Goal: Task Accomplishment & Management: Manage account settings

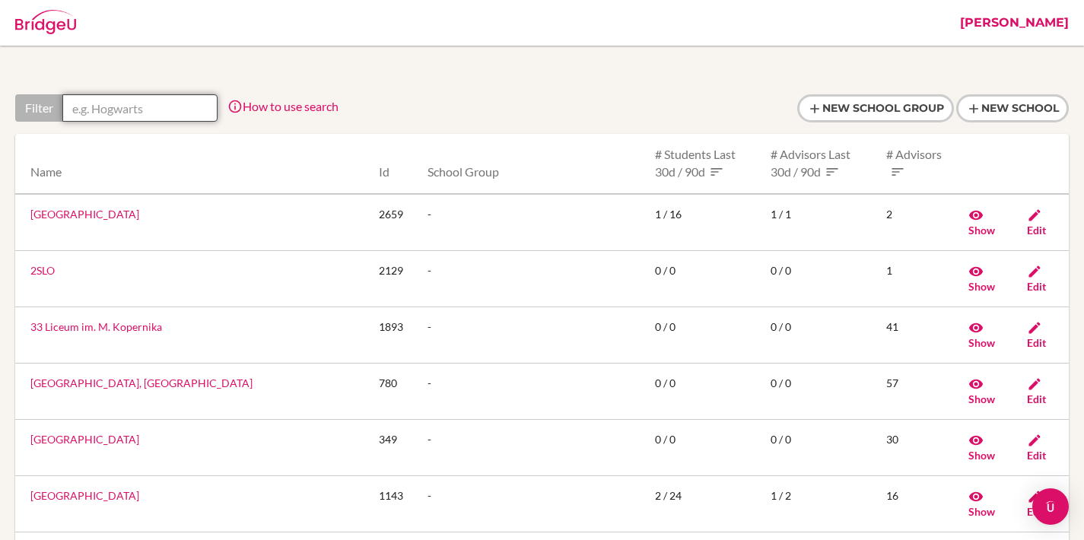
click at [198, 114] on input "text" at bounding box center [139, 107] width 155 height 27
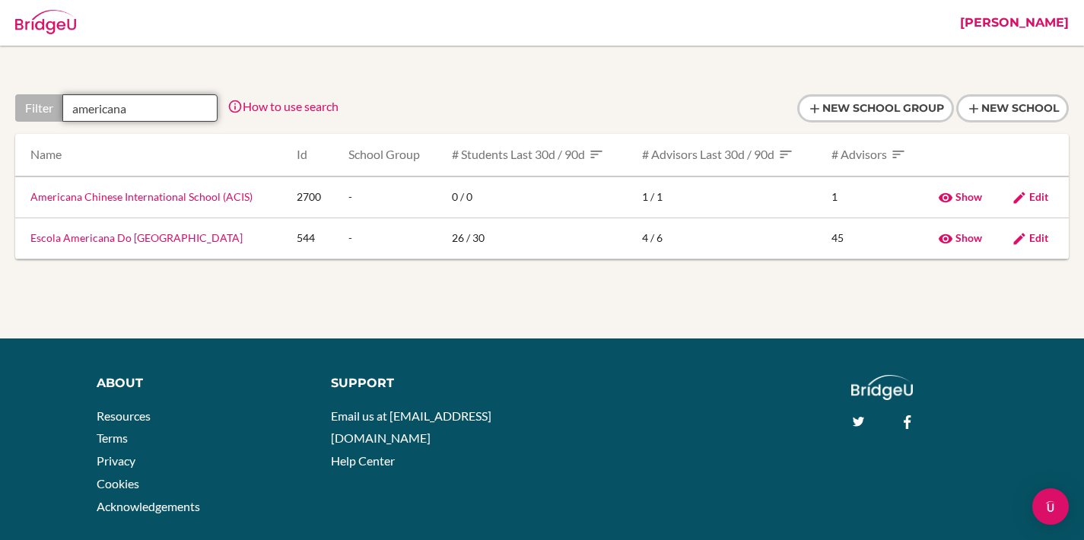
type input "americana"
click at [180, 198] on link "Americana Chinese International School (ACIS)" at bounding box center [141, 196] width 222 height 13
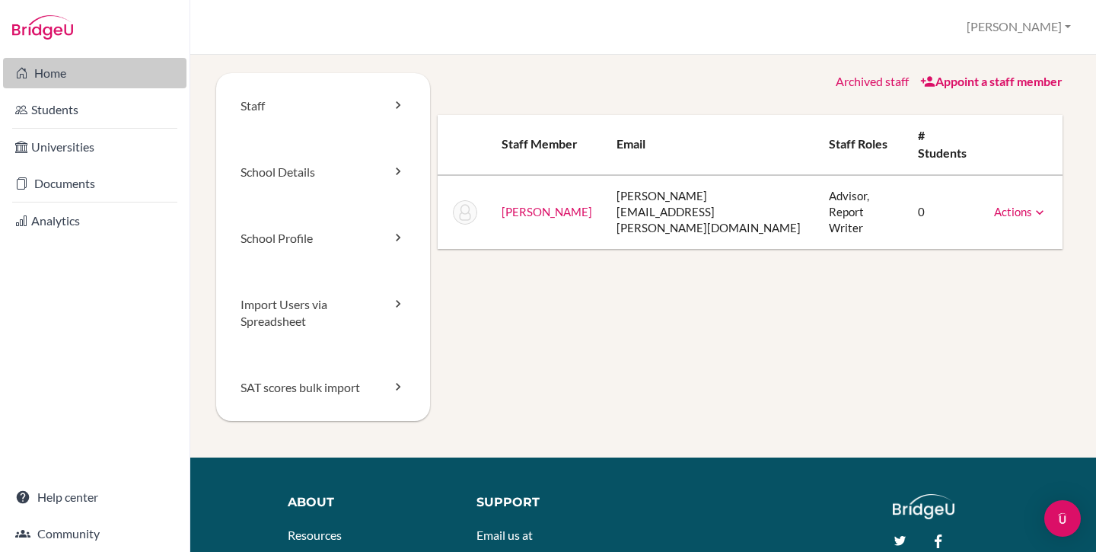
click at [63, 72] on link "Home" at bounding box center [94, 73] width 183 height 30
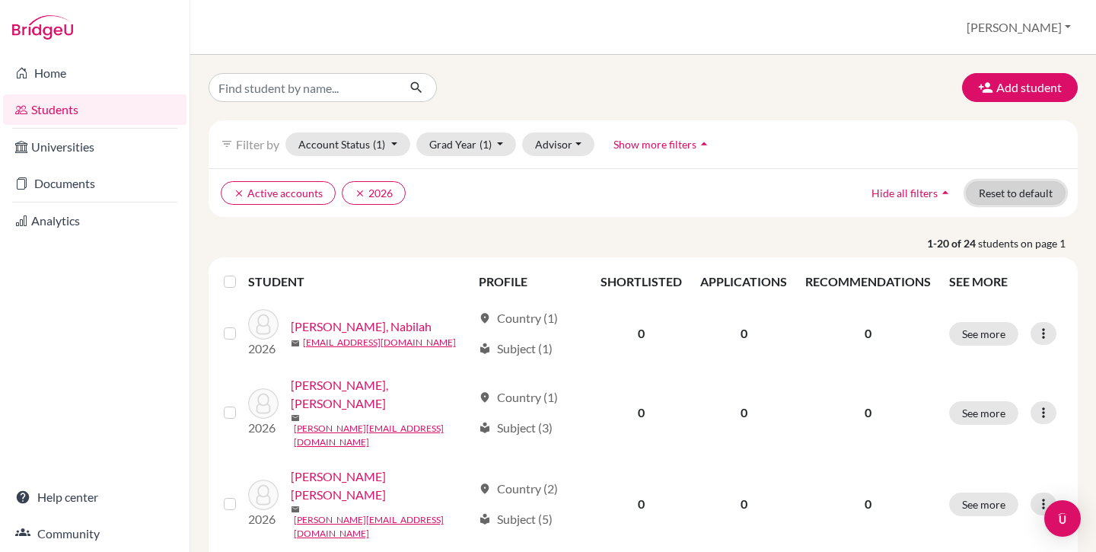
click at [1003, 194] on button "Reset to default" at bounding box center [1016, 193] width 100 height 24
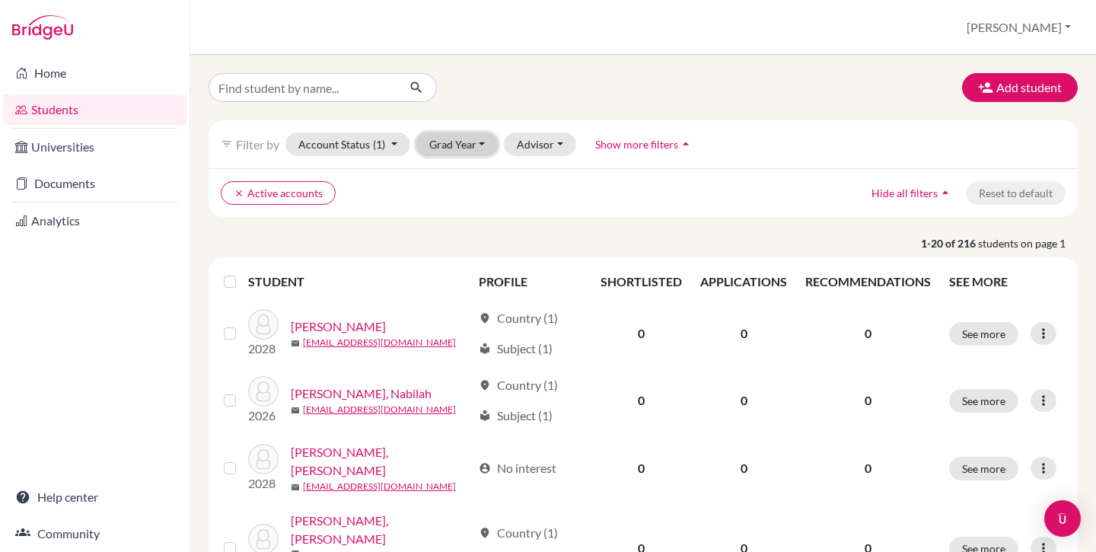
click at [461, 148] on button "Grad Year" at bounding box center [457, 144] width 82 height 24
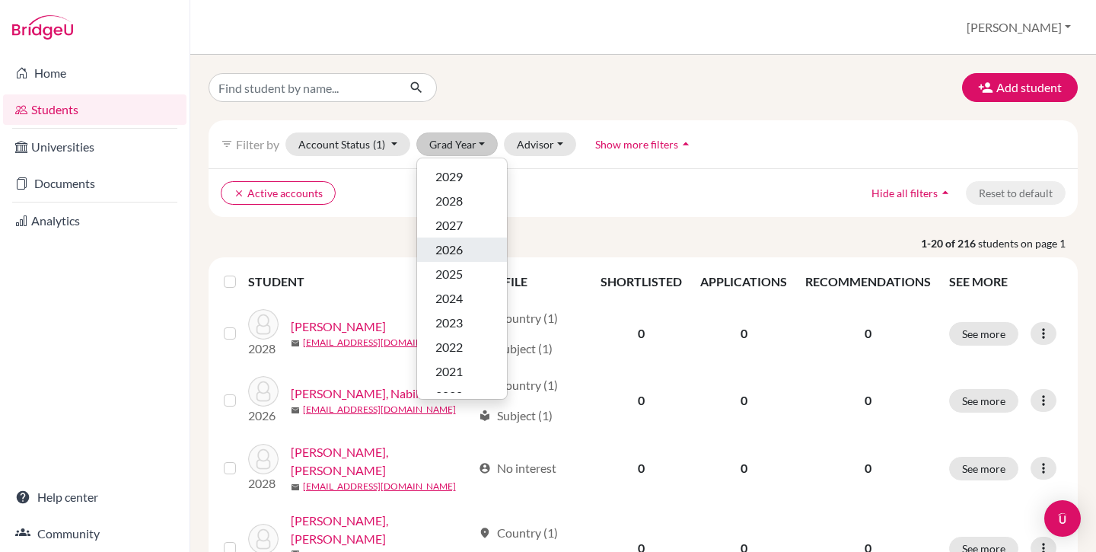
click at [458, 252] on span "2026" at bounding box center [448, 249] width 27 height 18
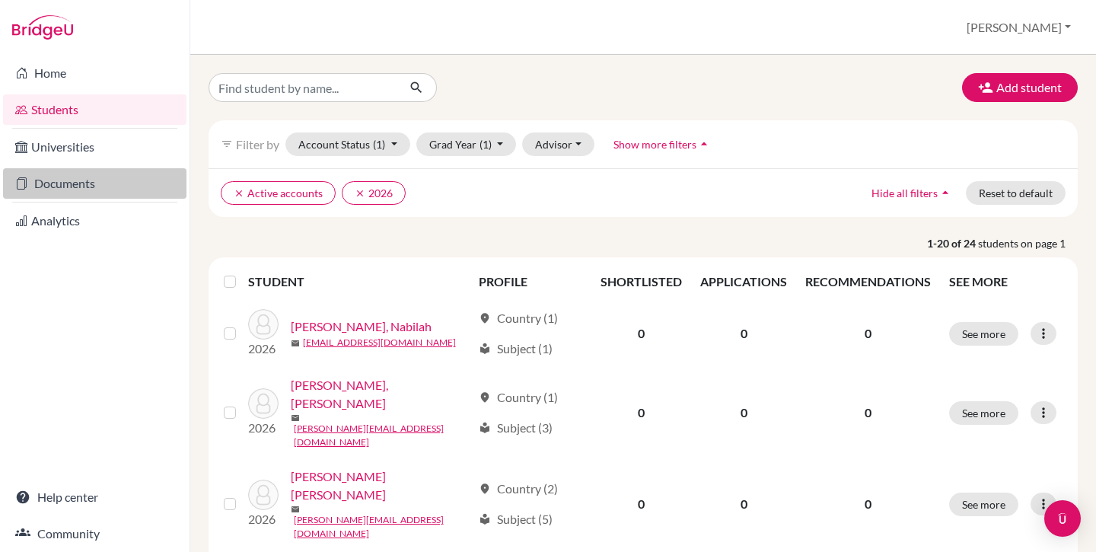
click at [94, 189] on link "Documents" at bounding box center [94, 183] width 183 height 30
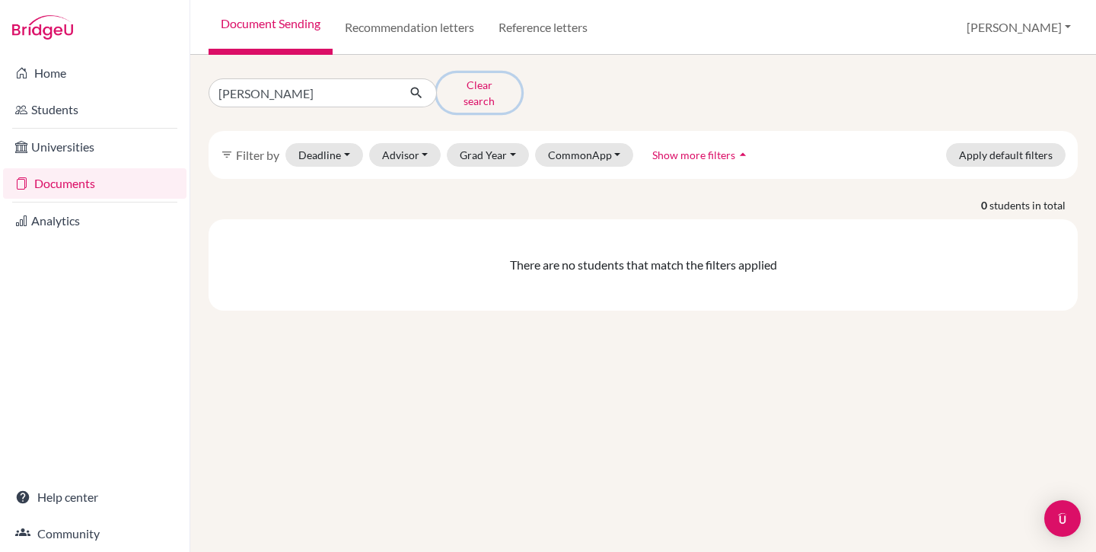
click at [466, 84] on button "Clear search" at bounding box center [479, 93] width 84 height 40
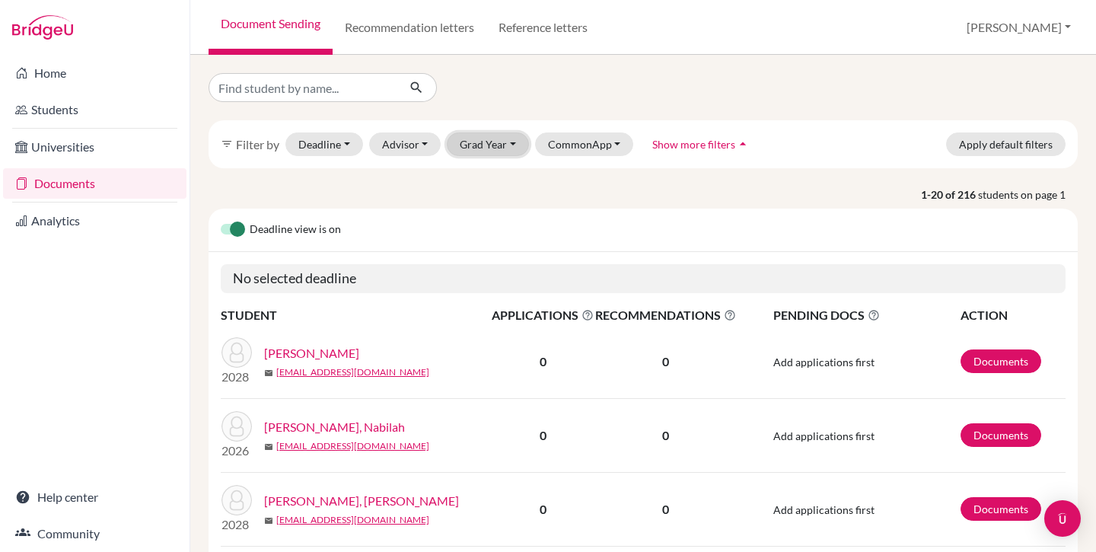
click at [488, 148] on button "Grad Year" at bounding box center [488, 144] width 82 height 24
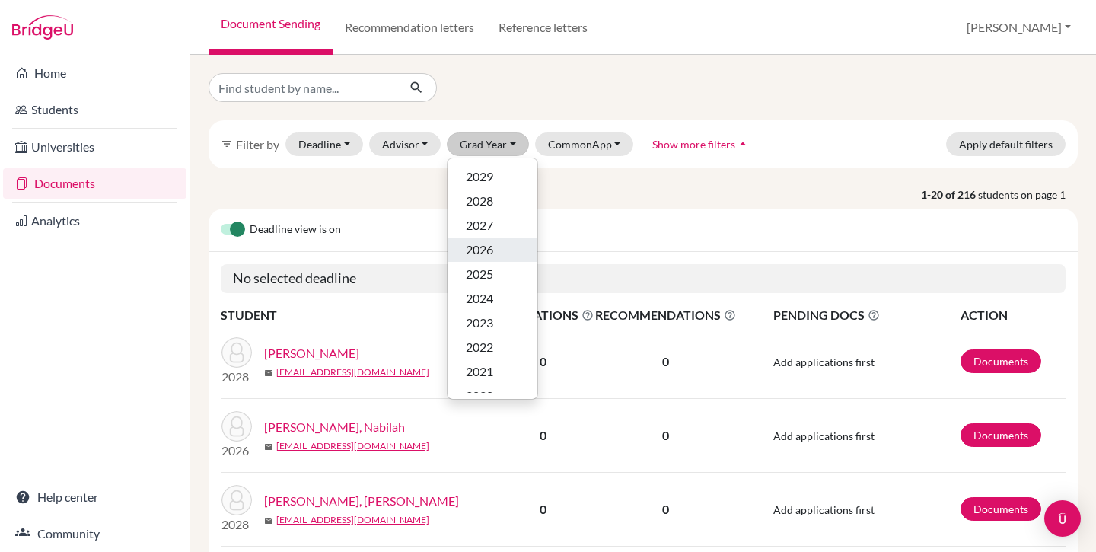
click at [488, 249] on span "2026" at bounding box center [479, 249] width 27 height 18
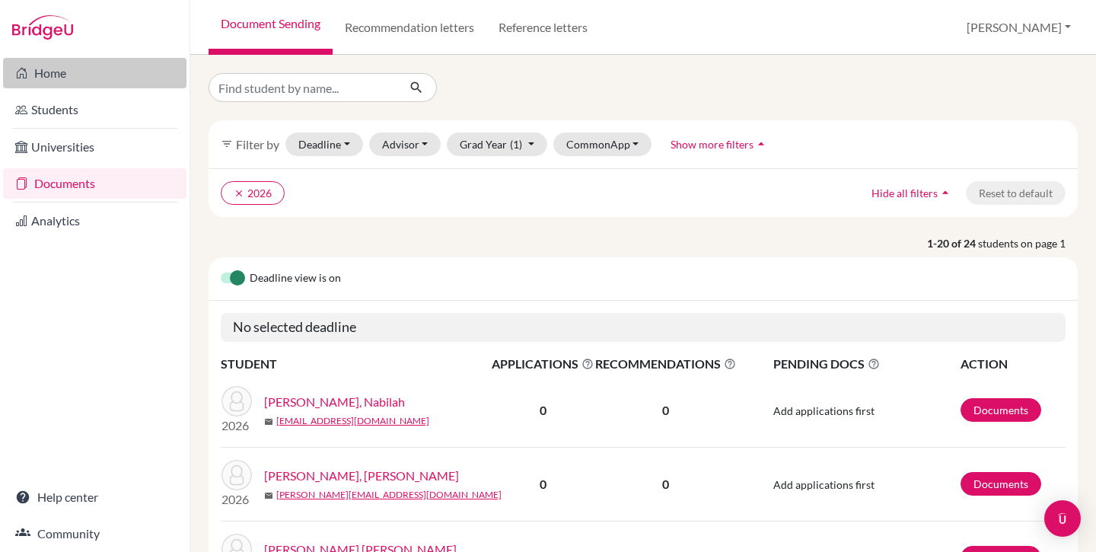
click at [49, 79] on link "Home" at bounding box center [94, 73] width 183 height 30
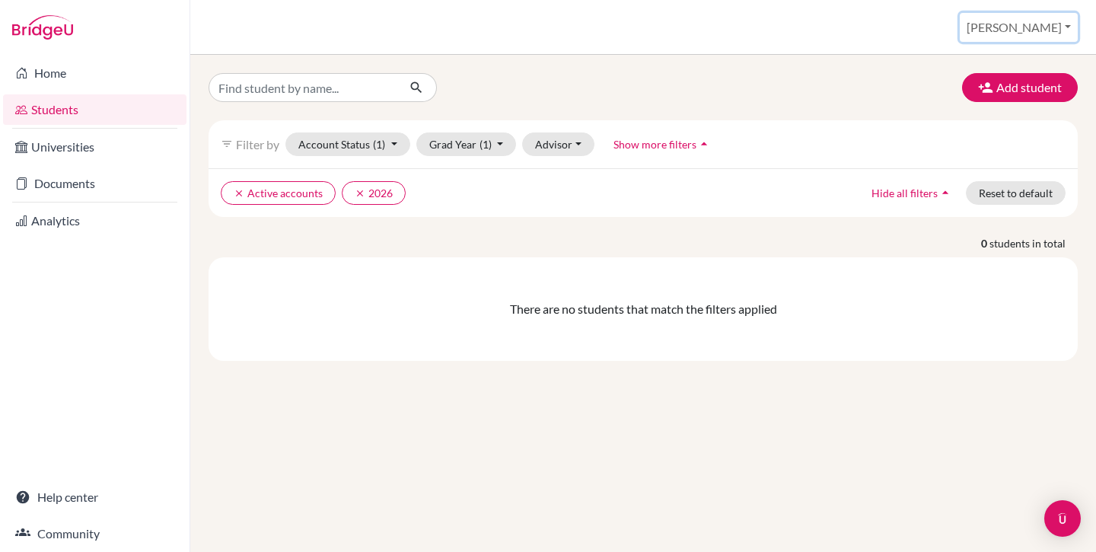
click at [1029, 21] on button "[PERSON_NAME]" at bounding box center [1018, 27] width 118 height 29
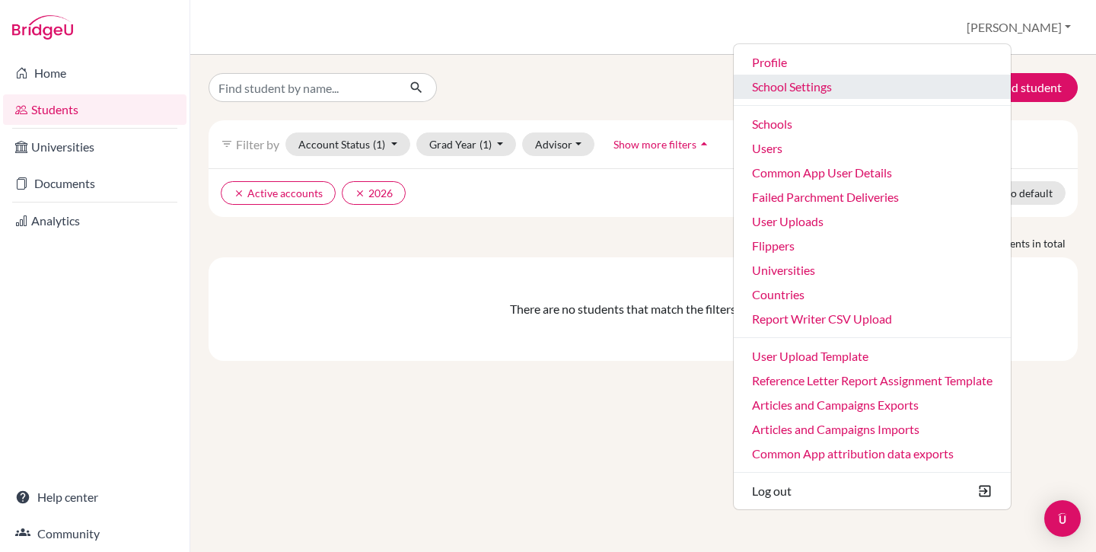
click at [867, 83] on link "School Settings" at bounding box center [871, 87] width 277 height 24
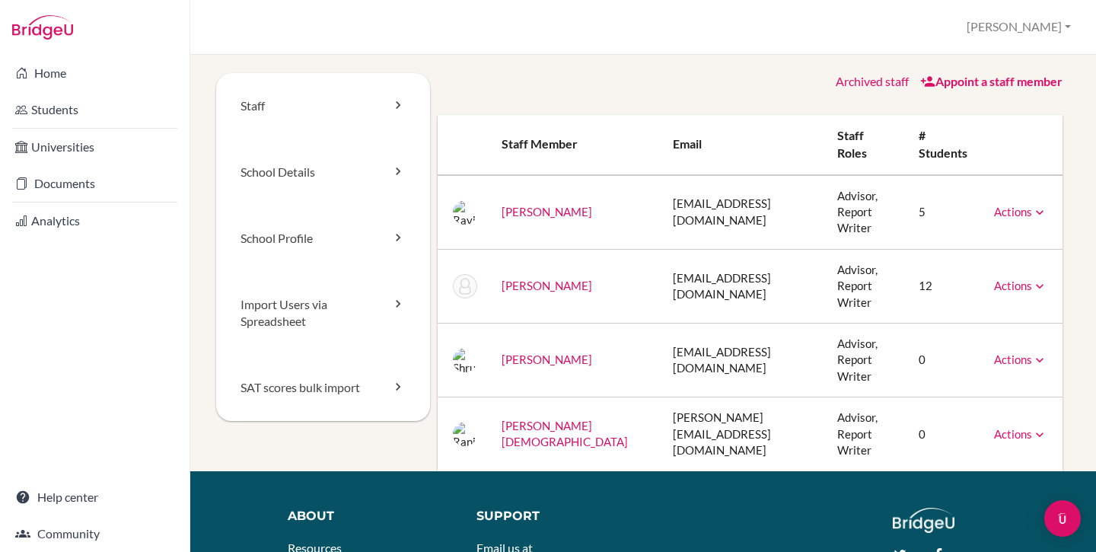
click at [686, 202] on td "[EMAIL_ADDRESS][DOMAIN_NAME]" at bounding box center [742, 212] width 164 height 75
copy tr "[EMAIL_ADDRESS][DOMAIN_NAME]"
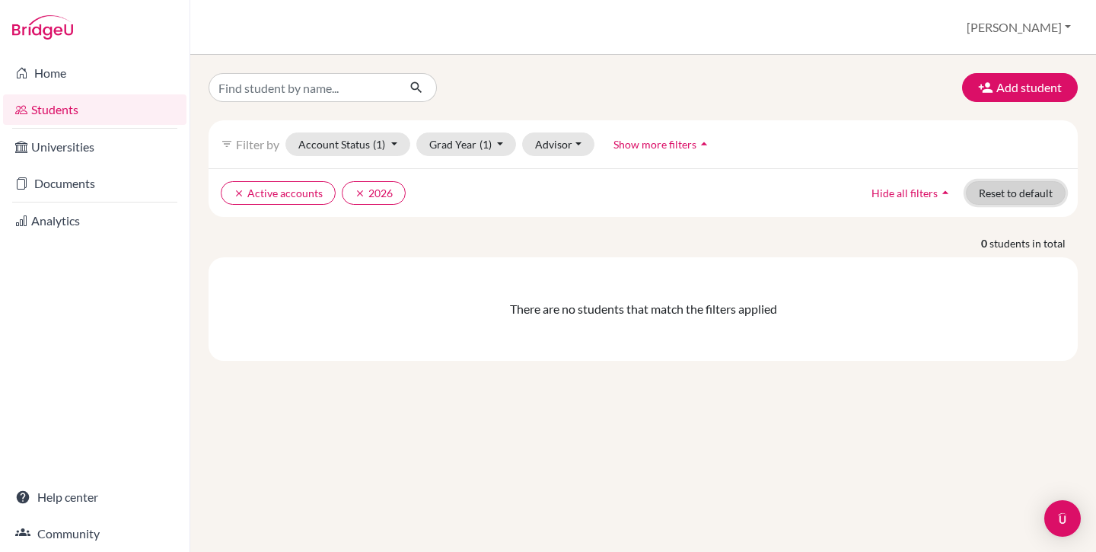
click at [1009, 196] on button "Reset to default" at bounding box center [1016, 193] width 100 height 24
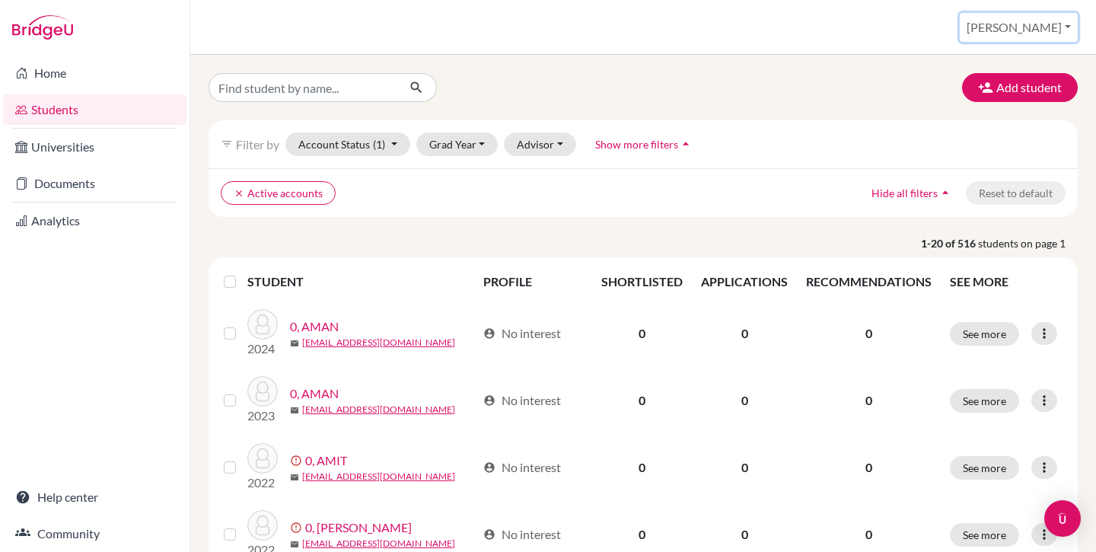
click at [1045, 24] on button "[PERSON_NAME]" at bounding box center [1018, 27] width 118 height 29
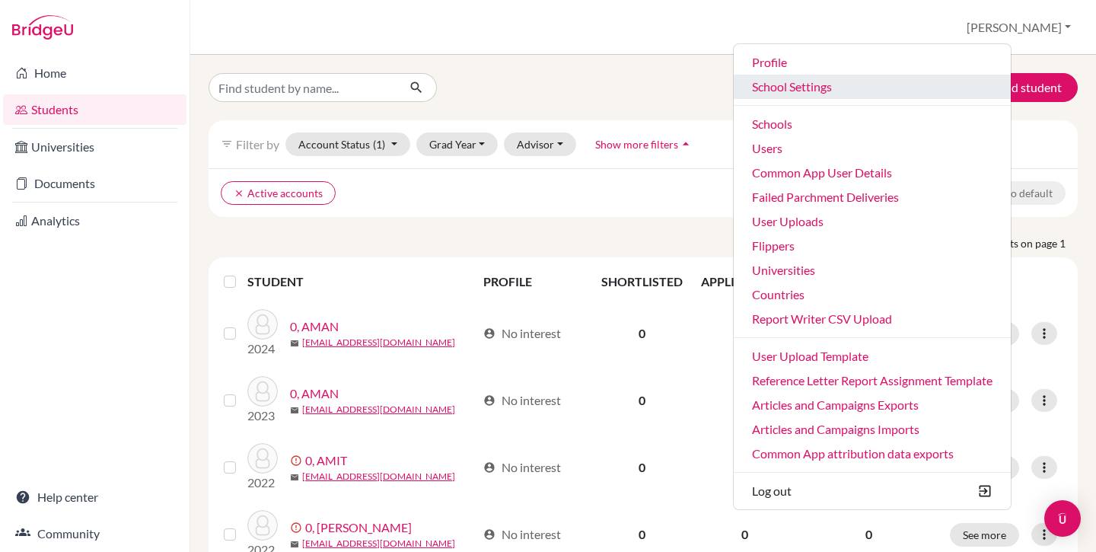
click at [887, 93] on link "School Settings" at bounding box center [871, 87] width 277 height 24
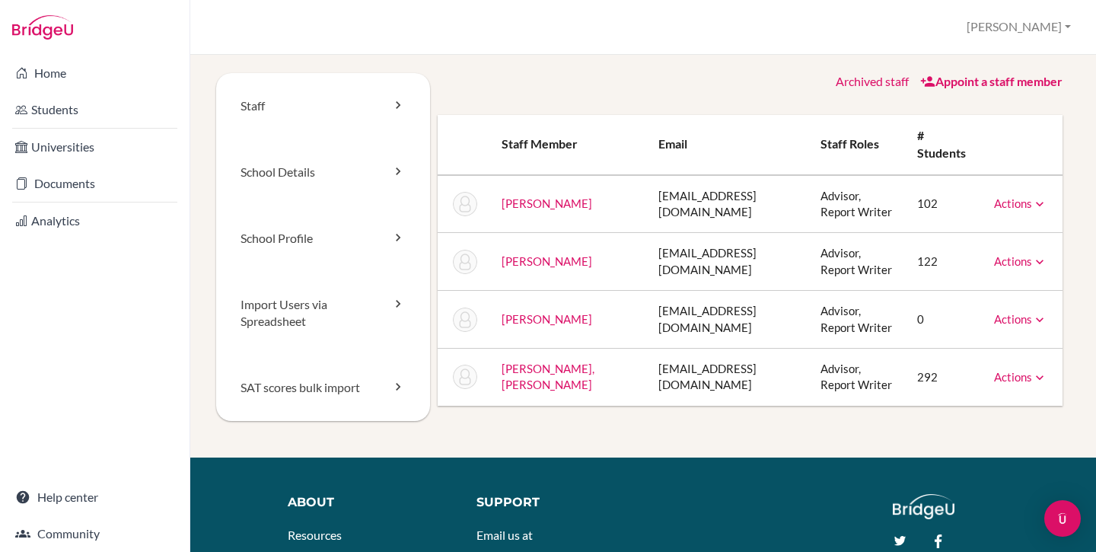
click at [646, 204] on td "[EMAIL_ADDRESS][DOMAIN_NAME]" at bounding box center [727, 204] width 163 height 58
copy tr "[EMAIL_ADDRESS][DOMAIN_NAME]"
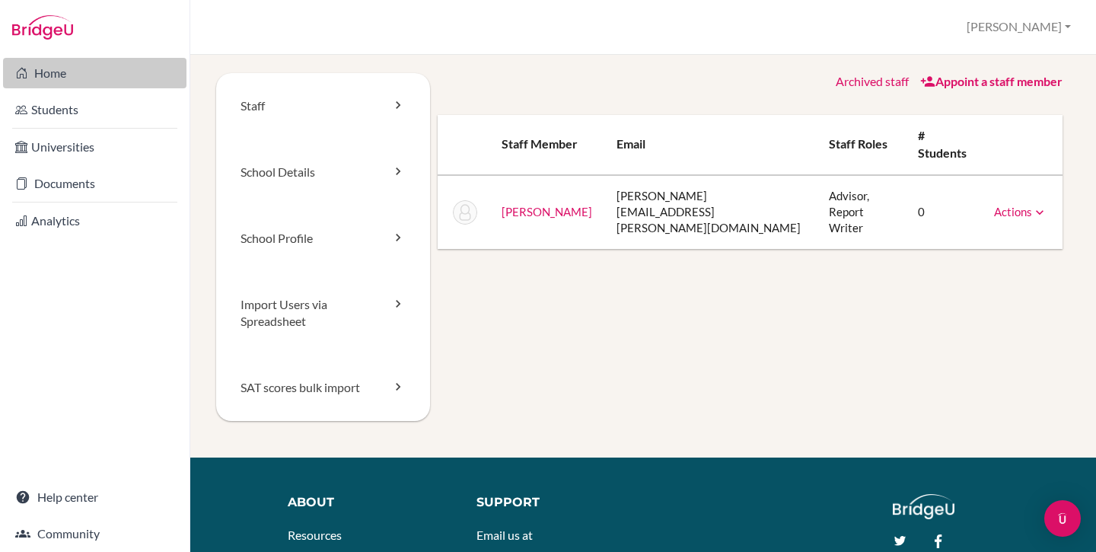
click at [68, 79] on link "Home" at bounding box center [94, 73] width 183 height 30
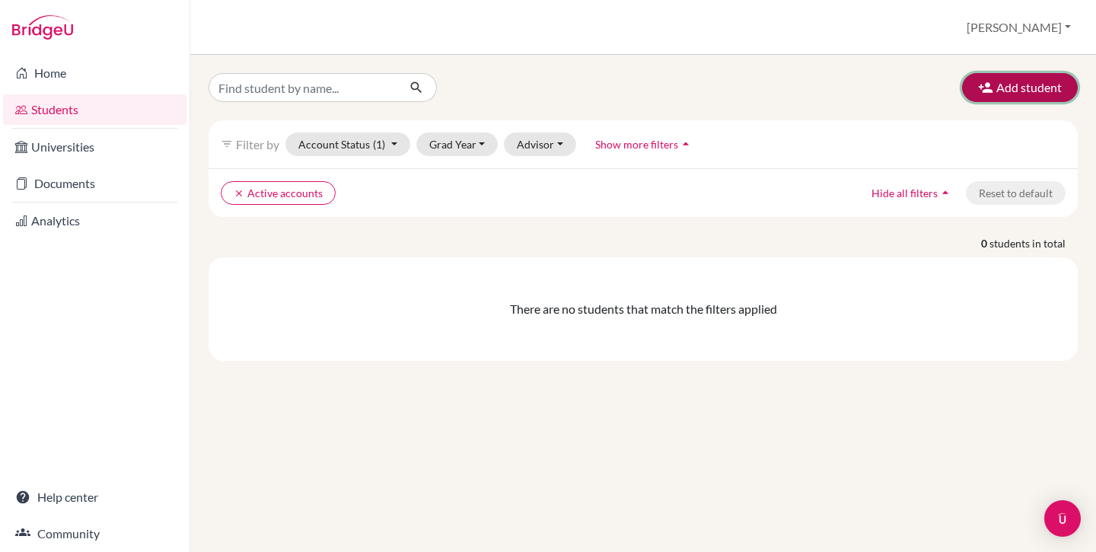
click at [1023, 88] on button "Add student" at bounding box center [1020, 87] width 116 height 29
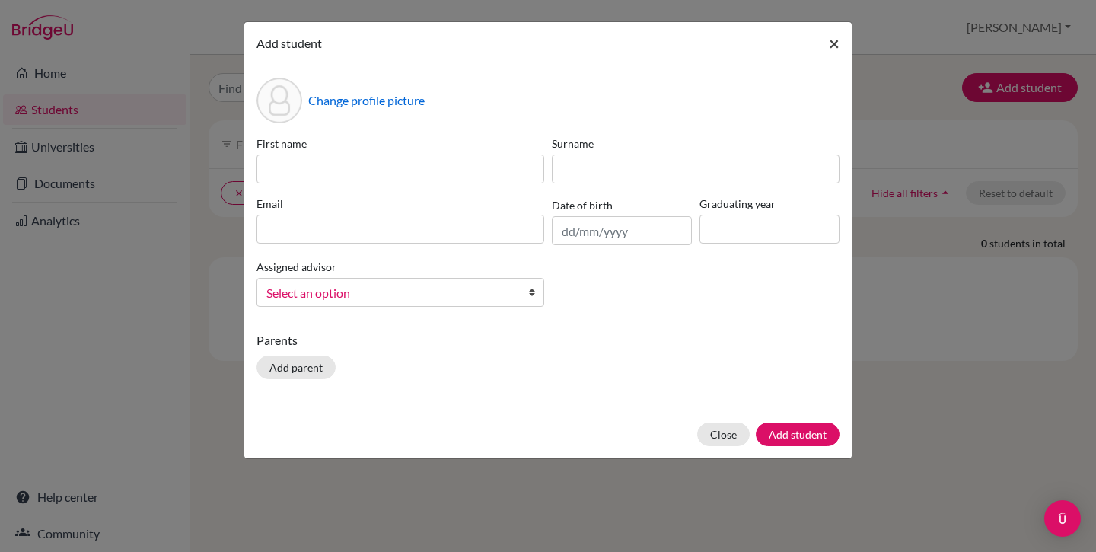
click at [837, 40] on span "×" at bounding box center [834, 43] width 11 height 22
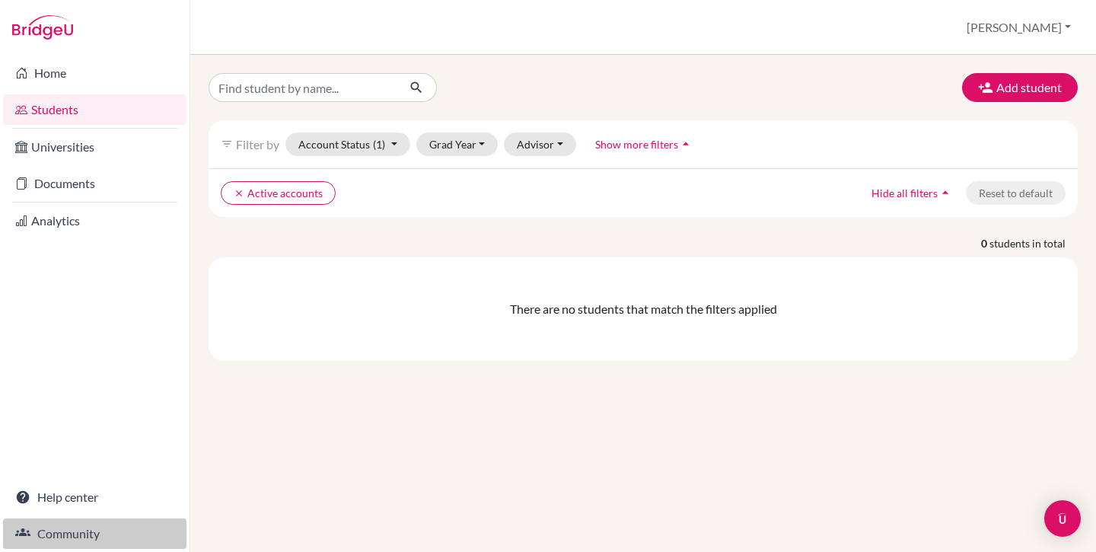
click at [96, 527] on link "Community" at bounding box center [94, 533] width 183 height 30
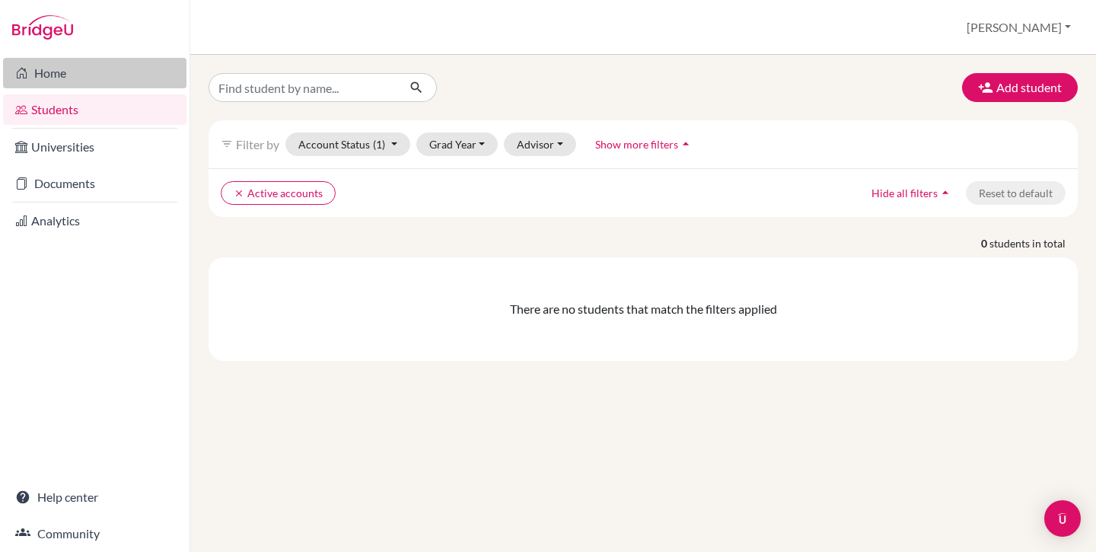
click at [61, 75] on link "Home" at bounding box center [94, 73] width 183 height 30
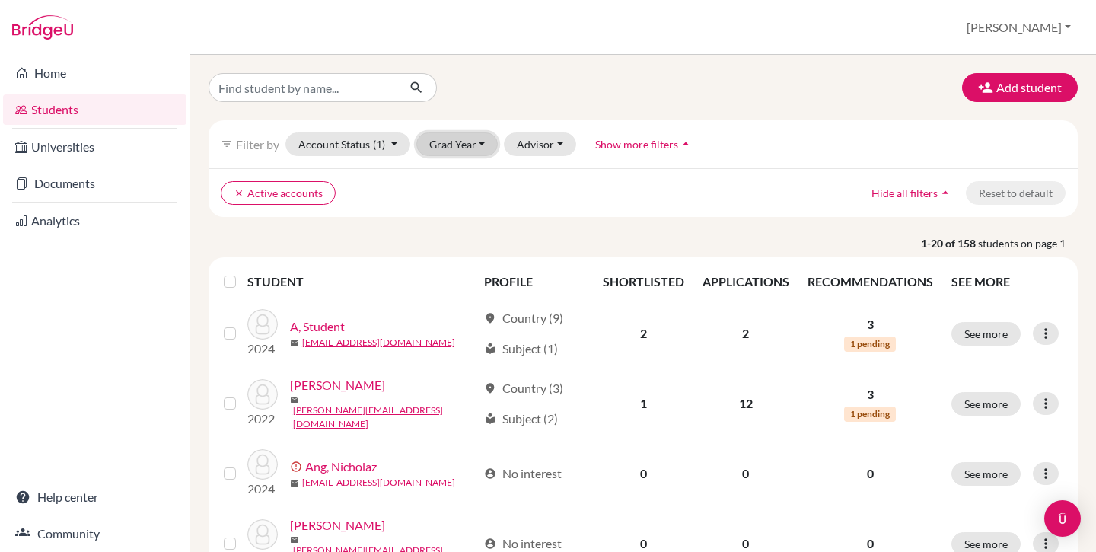
click at [463, 143] on button "Grad Year" at bounding box center [457, 144] width 82 height 24
click at [691, 101] on div "Add student" at bounding box center [643, 87] width 892 height 29
click at [1048, 19] on button "[PERSON_NAME]" at bounding box center [1018, 27] width 118 height 29
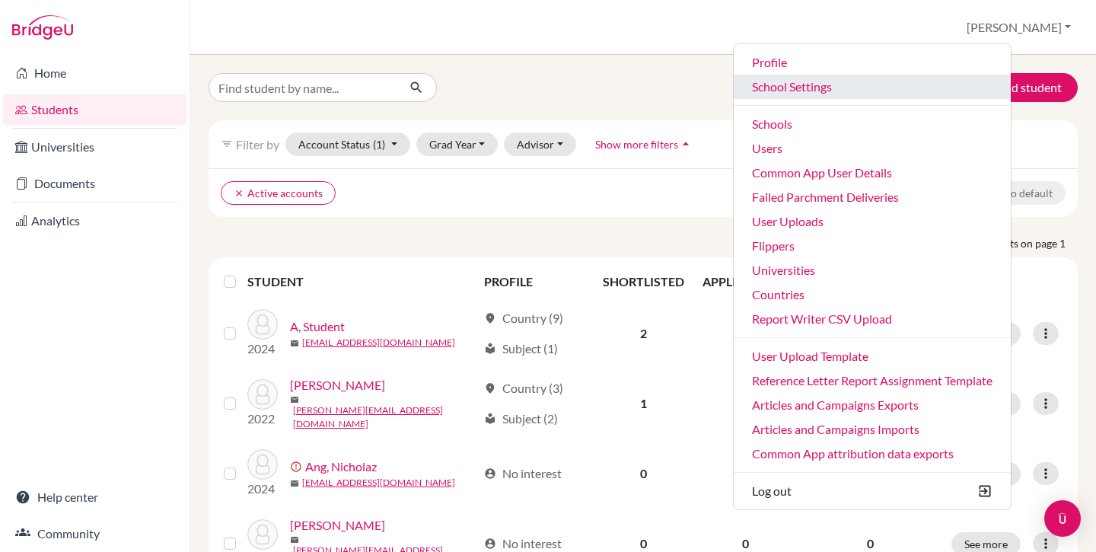
click at [864, 80] on link "School Settings" at bounding box center [871, 87] width 277 height 24
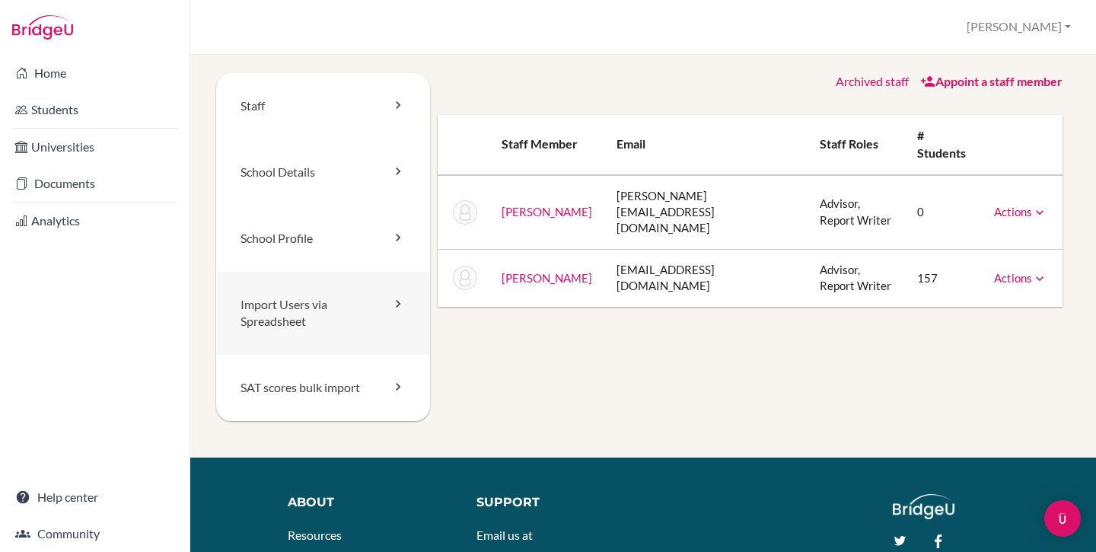
click at [308, 320] on link "Import Users via Spreadsheet" at bounding box center [323, 314] width 214 height 84
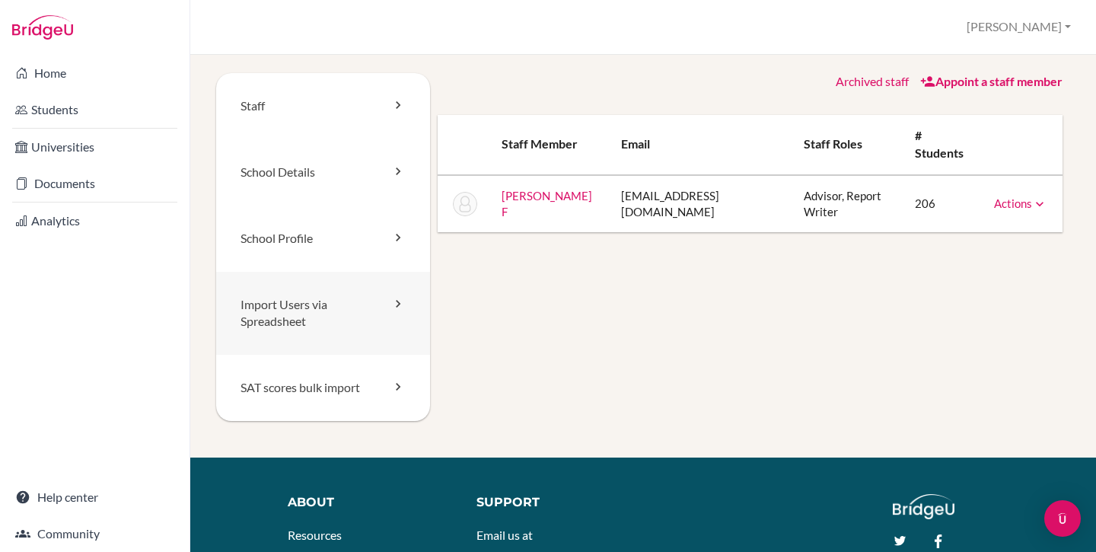
click at [311, 321] on link "Import Users via Spreadsheet" at bounding box center [323, 314] width 214 height 84
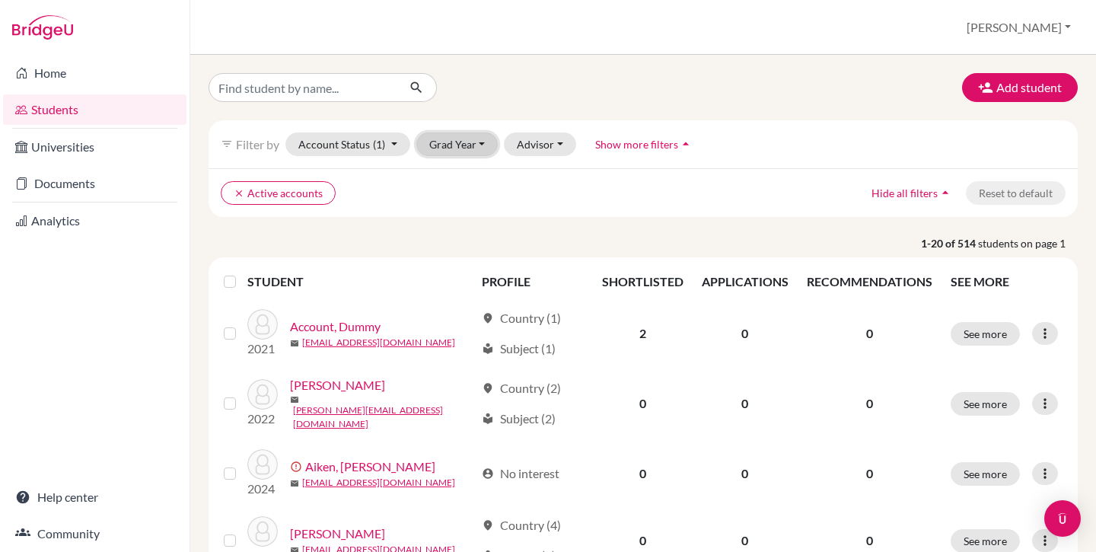
click at [444, 148] on button "Grad Year" at bounding box center [457, 144] width 82 height 24
drag, startPoint x: 454, startPoint y: 111, endPoint x: 447, endPoint y: 85, distance: 27.0
click at [1032, 25] on button "[PERSON_NAME]" at bounding box center [1018, 27] width 118 height 29
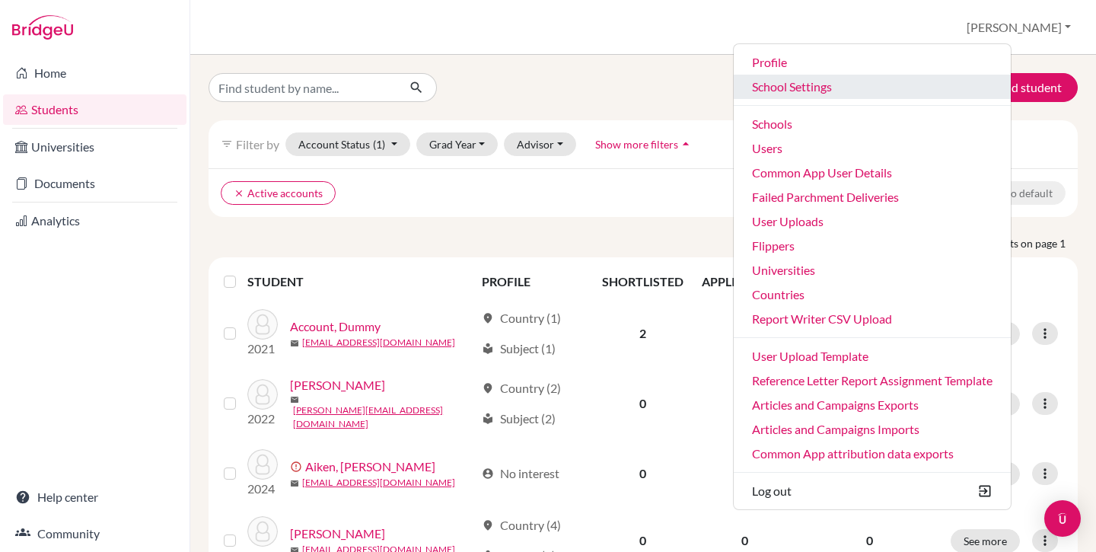
click at [866, 90] on link "School Settings" at bounding box center [871, 87] width 277 height 24
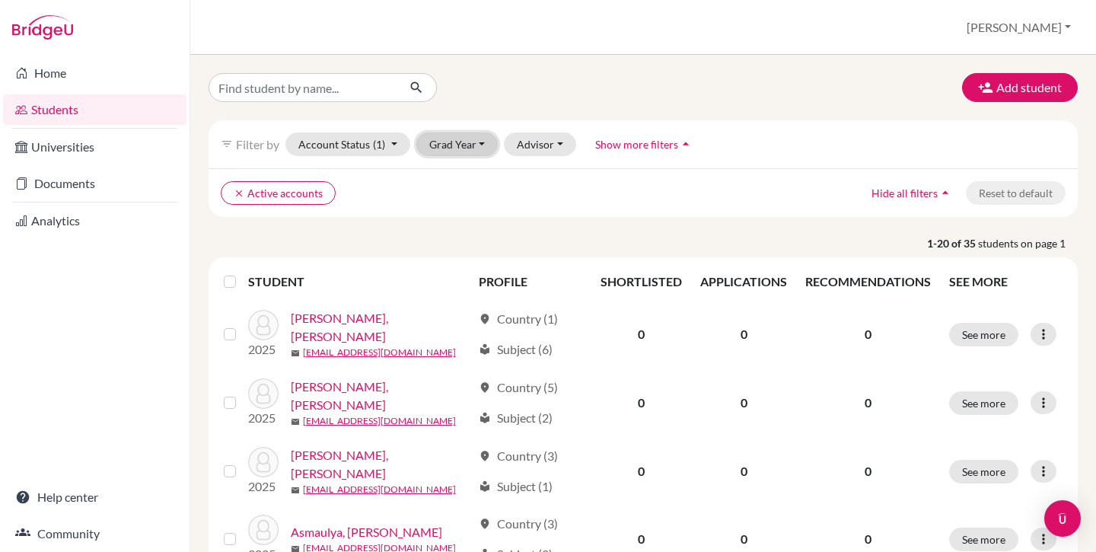
click at [460, 142] on button "Grad Year" at bounding box center [457, 144] width 82 height 24
click at [472, 94] on div at bounding box center [345, 87] width 297 height 29
click at [1034, 30] on button "[PERSON_NAME]" at bounding box center [1018, 27] width 118 height 29
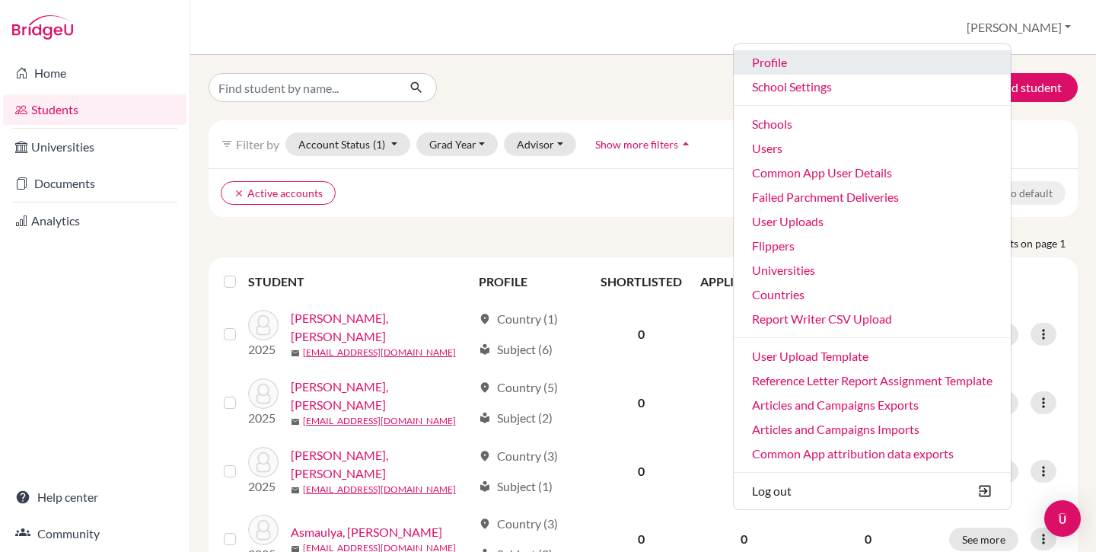
click at [858, 72] on link "Profile" at bounding box center [871, 62] width 277 height 24
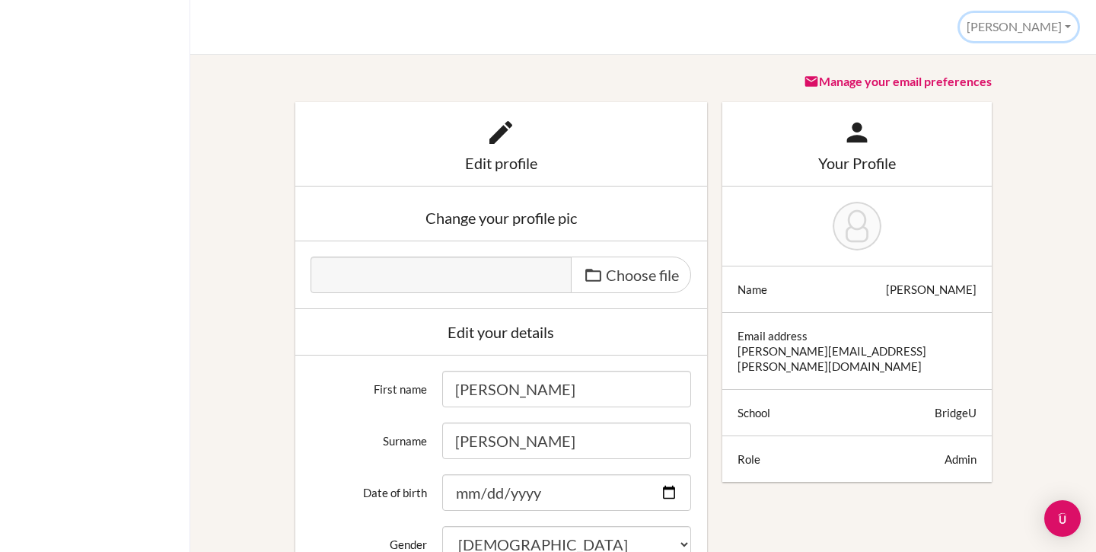
click at [1040, 31] on button "[PERSON_NAME]" at bounding box center [1018, 27] width 118 height 28
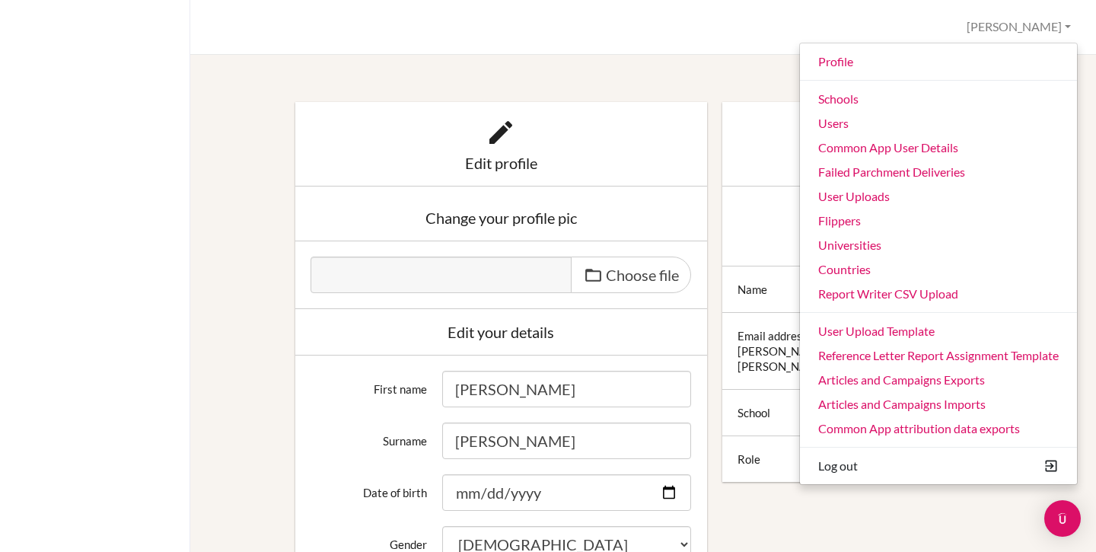
click at [645, 51] on div "Profile Diana Profile Admin Schools Users Common App User Details Failed Parchm…" at bounding box center [642, 27] width 905 height 55
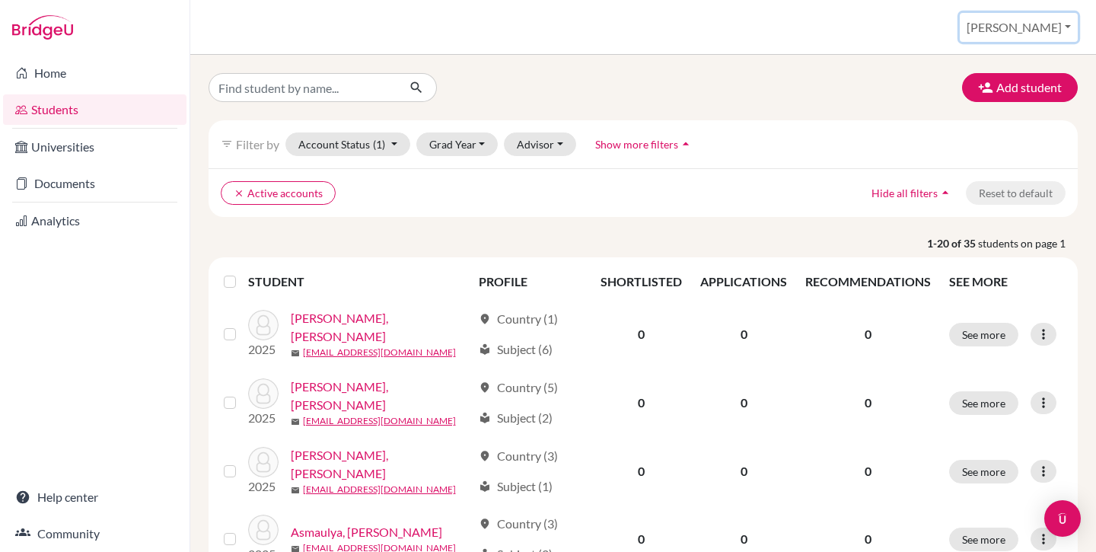
click at [1032, 37] on button "[PERSON_NAME]" at bounding box center [1018, 27] width 118 height 29
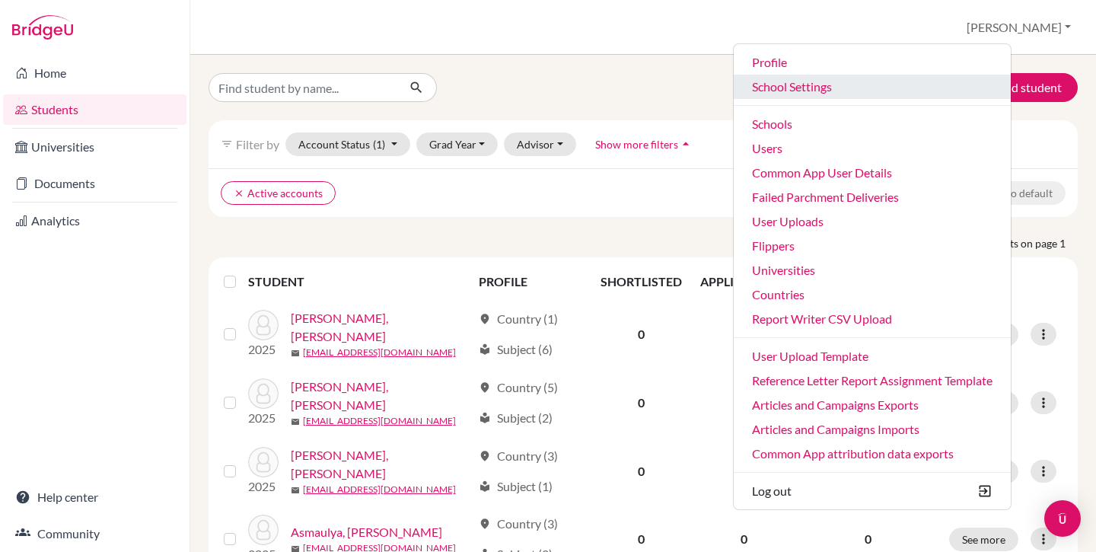
click at [915, 79] on link "School Settings" at bounding box center [871, 87] width 277 height 24
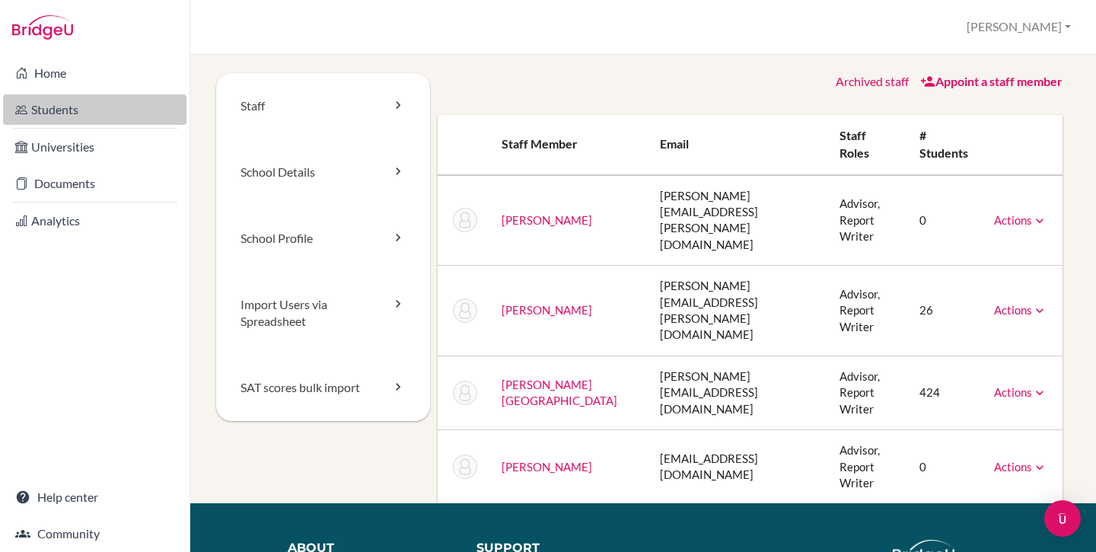
click at [88, 105] on link "Students" at bounding box center [94, 109] width 183 height 30
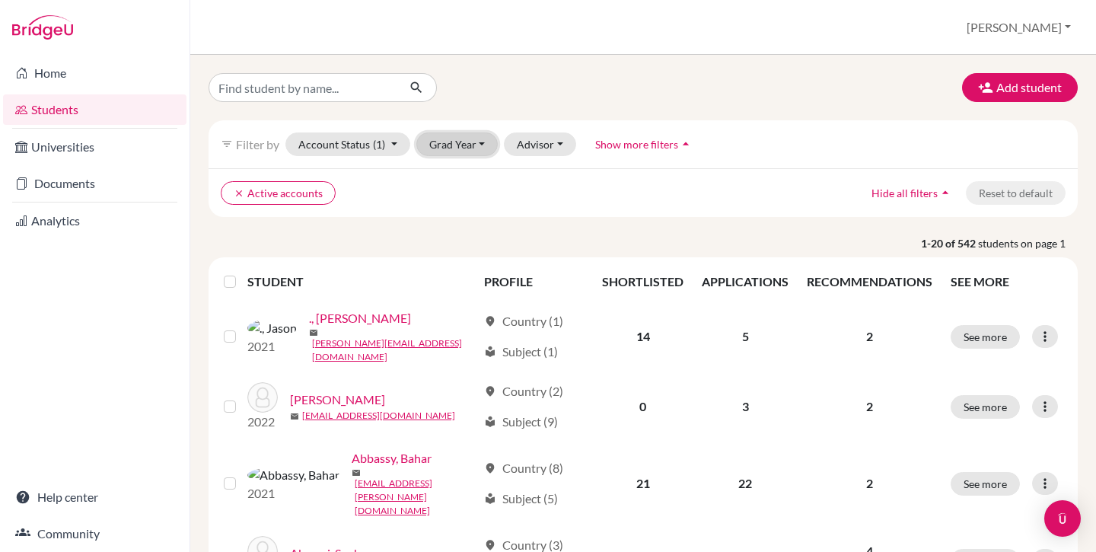
click at [444, 147] on button "Grad Year" at bounding box center [457, 144] width 82 height 24
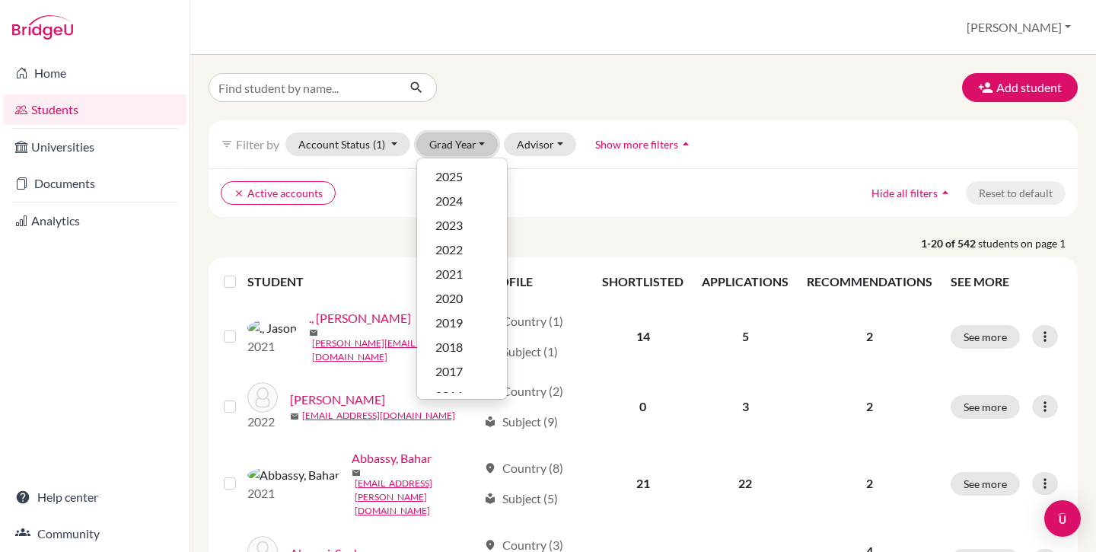
click at [444, 147] on button "Grad Year" at bounding box center [457, 144] width 82 height 24
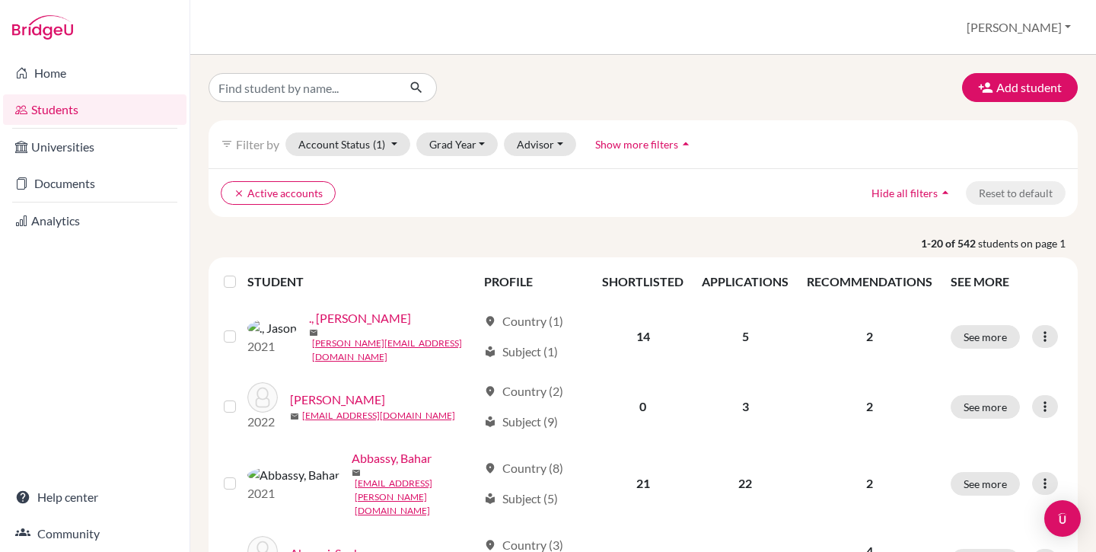
click at [509, 92] on div "Add student" at bounding box center [643, 87] width 892 height 29
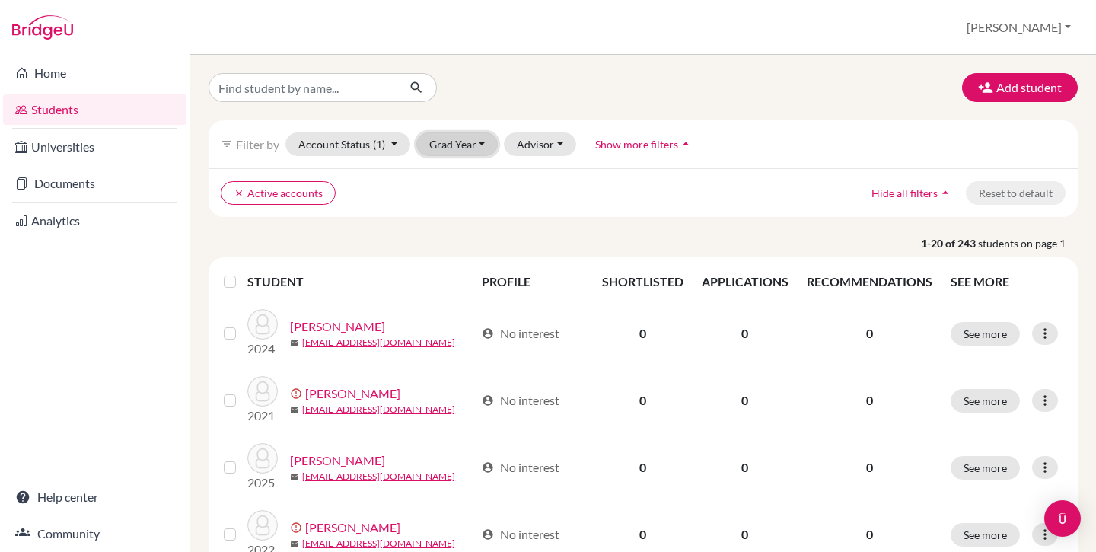
click at [446, 148] on button "Grad Year" at bounding box center [457, 144] width 82 height 24
click at [510, 80] on div "Add student" at bounding box center [643, 87] width 892 height 29
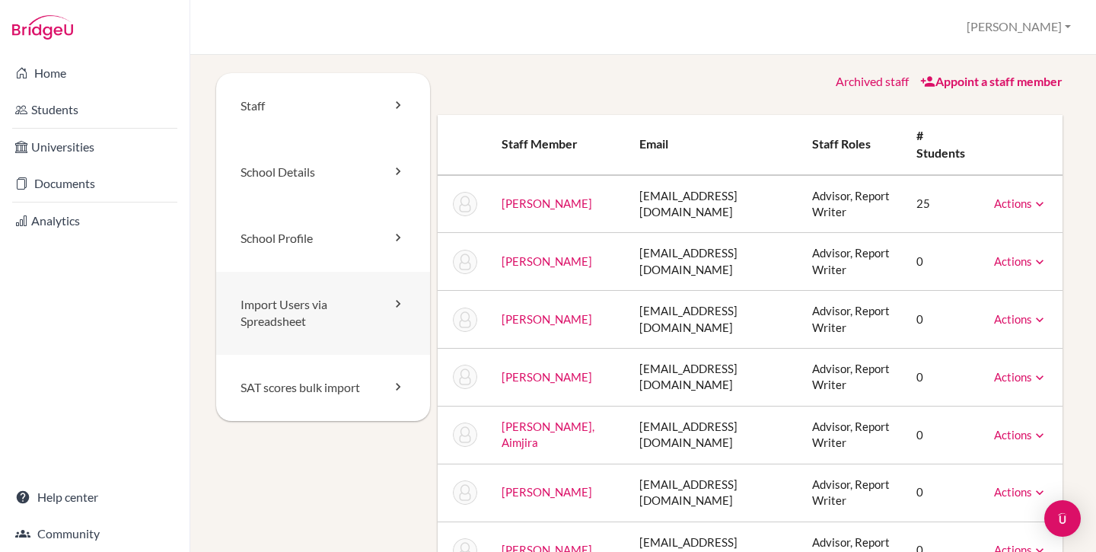
click at [299, 300] on link "Import Users via Spreadsheet" at bounding box center [323, 314] width 214 height 84
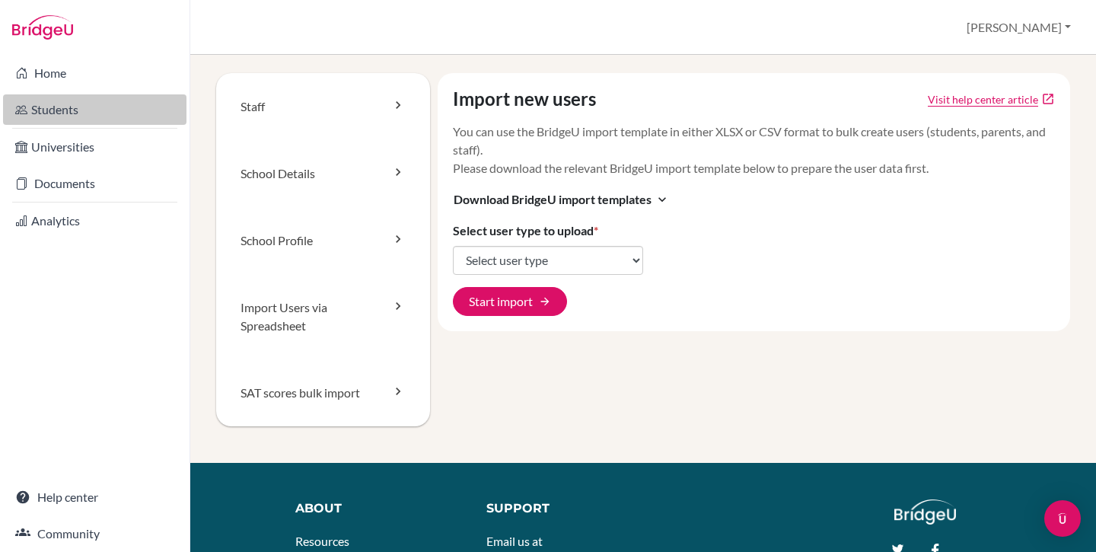
click at [74, 99] on link "Students" at bounding box center [94, 109] width 183 height 30
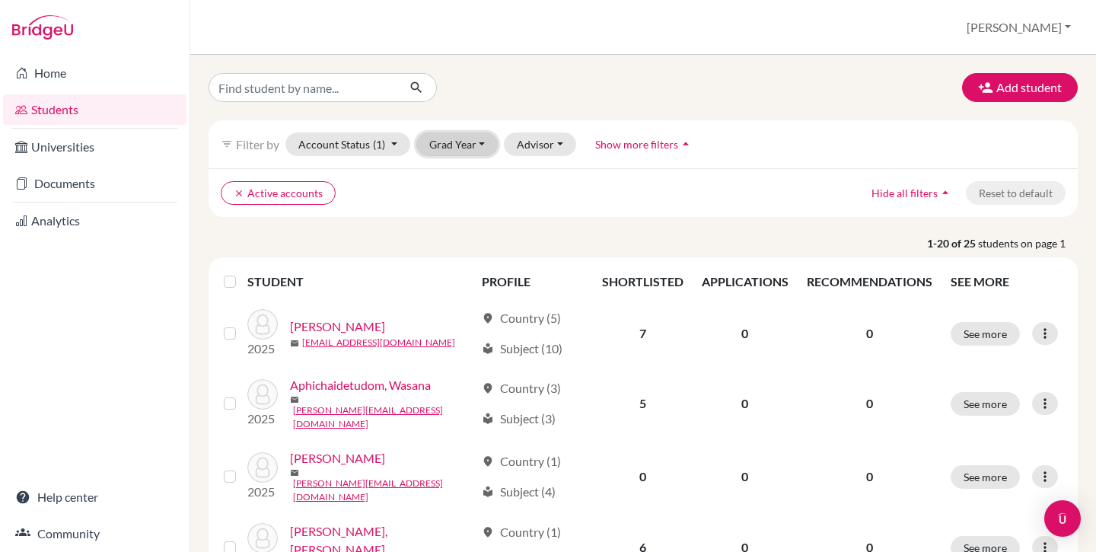
click at [418, 141] on button "Grad Year" at bounding box center [457, 144] width 82 height 24
click at [444, 100] on div at bounding box center [345, 87] width 297 height 29
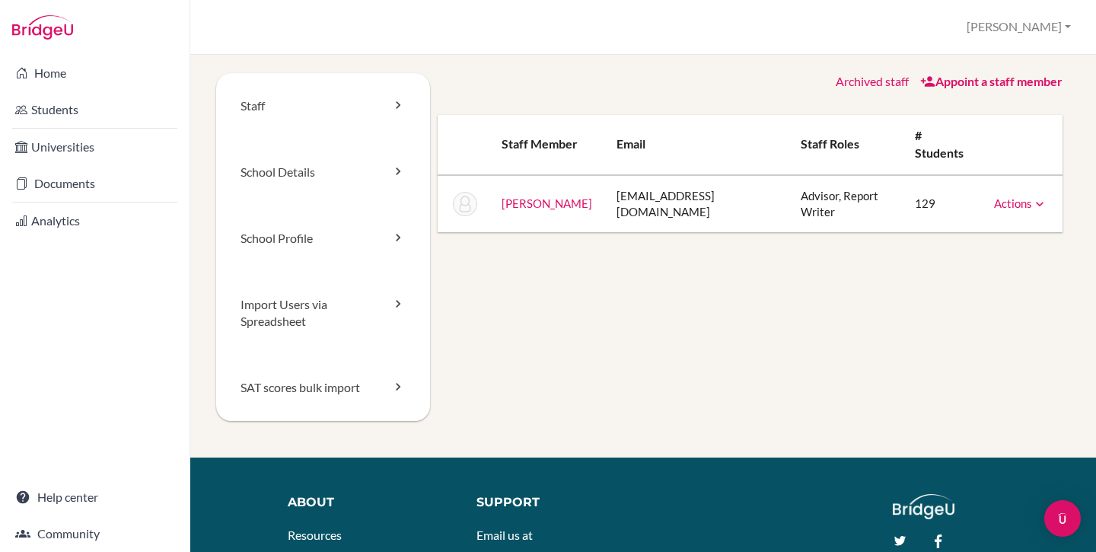
click at [290, 302] on link "Import Users via Spreadsheet" at bounding box center [323, 314] width 214 height 84
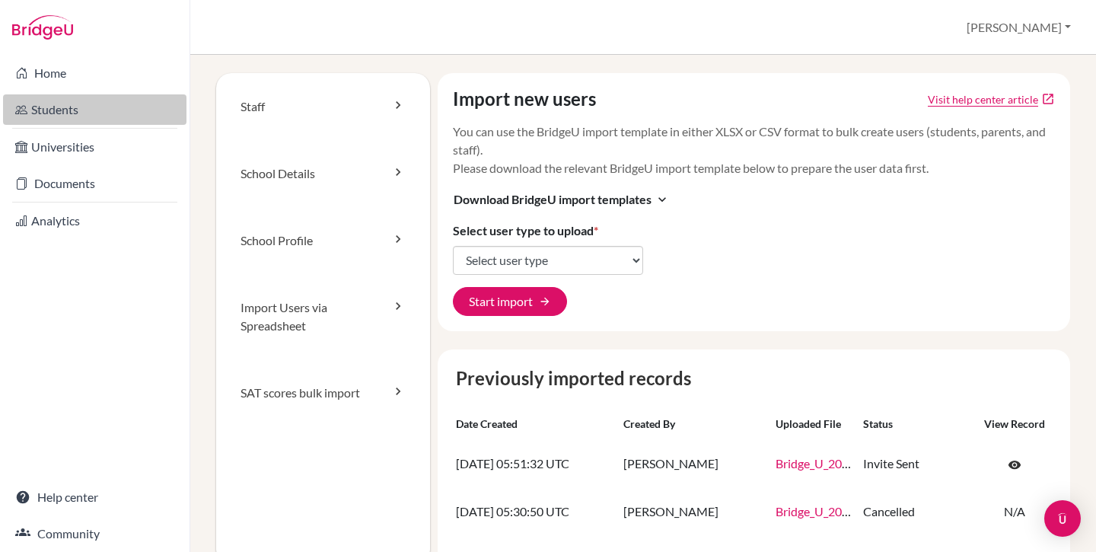
click at [49, 107] on link "Students" at bounding box center [94, 109] width 183 height 30
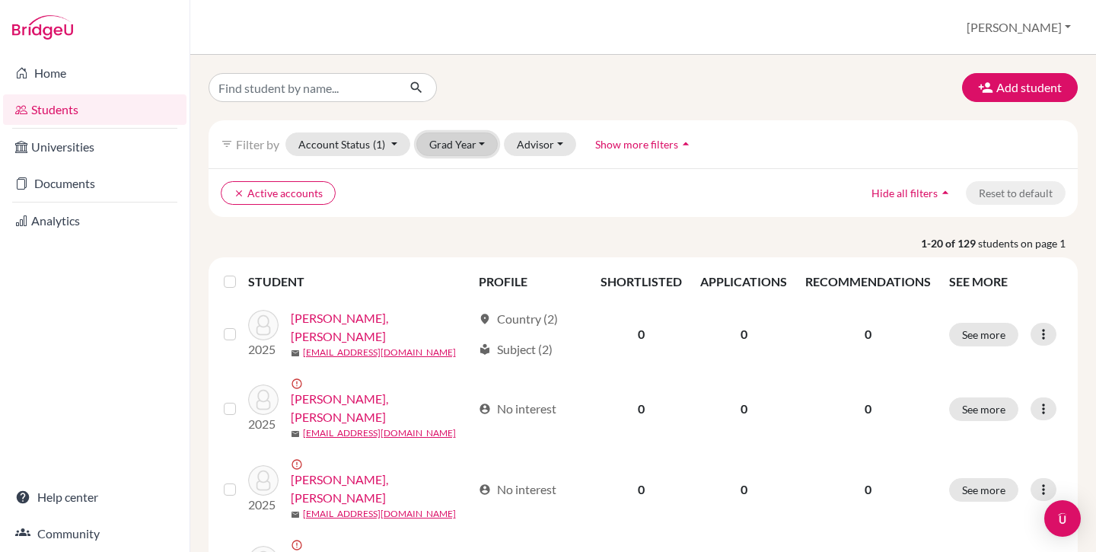
click at [477, 145] on button "Grad Year" at bounding box center [457, 144] width 82 height 24
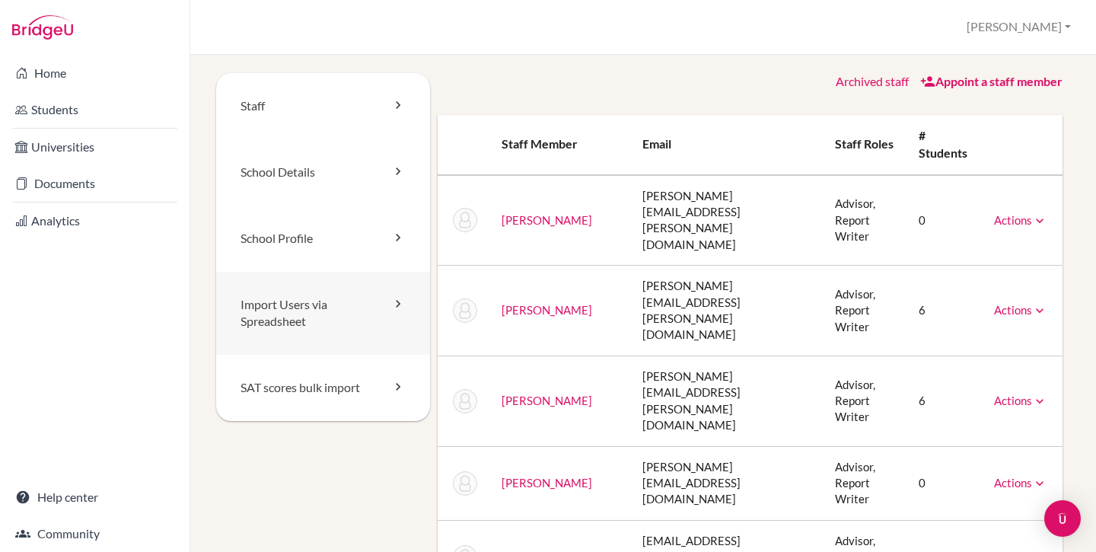
click at [384, 310] on link "Import Users via Spreadsheet" at bounding box center [323, 314] width 214 height 84
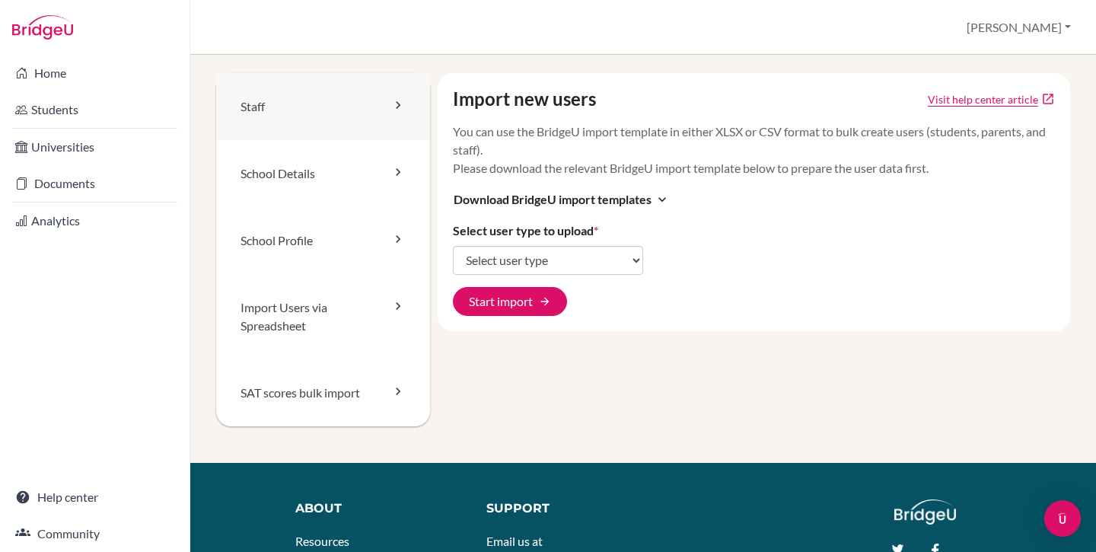
click at [284, 104] on link "Staff" at bounding box center [323, 106] width 214 height 67
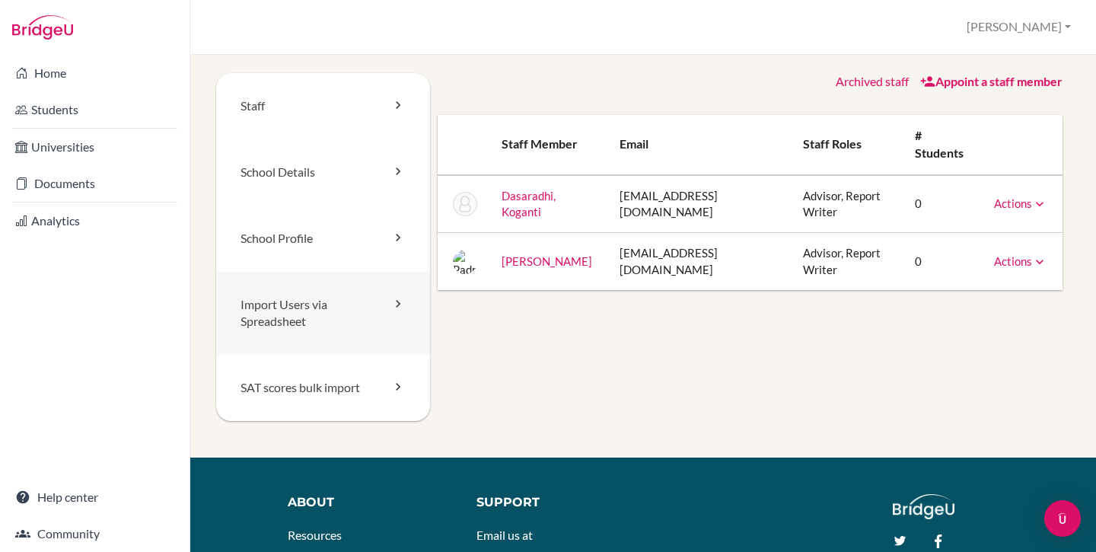
click at [301, 330] on link "Import Users via Spreadsheet" at bounding box center [323, 314] width 214 height 84
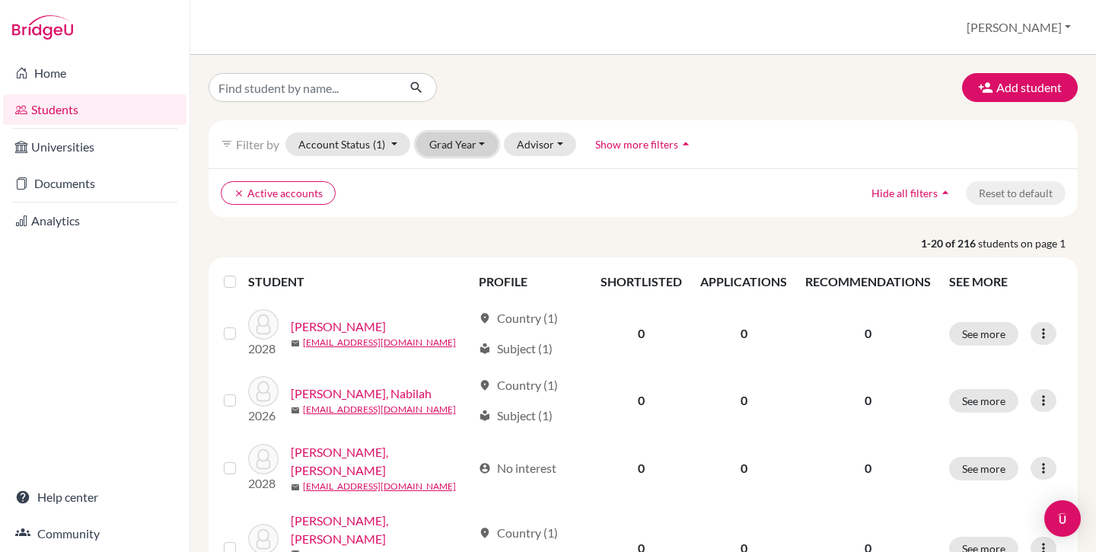
click at [452, 144] on button "Grad Year" at bounding box center [457, 144] width 82 height 24
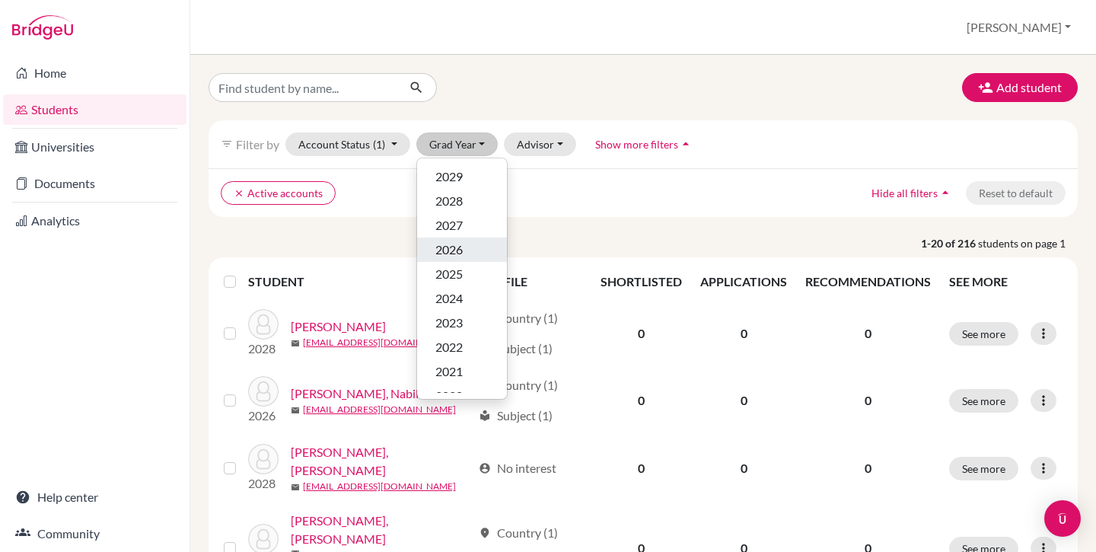
click at [469, 251] on div "2026" at bounding box center [461, 249] width 53 height 18
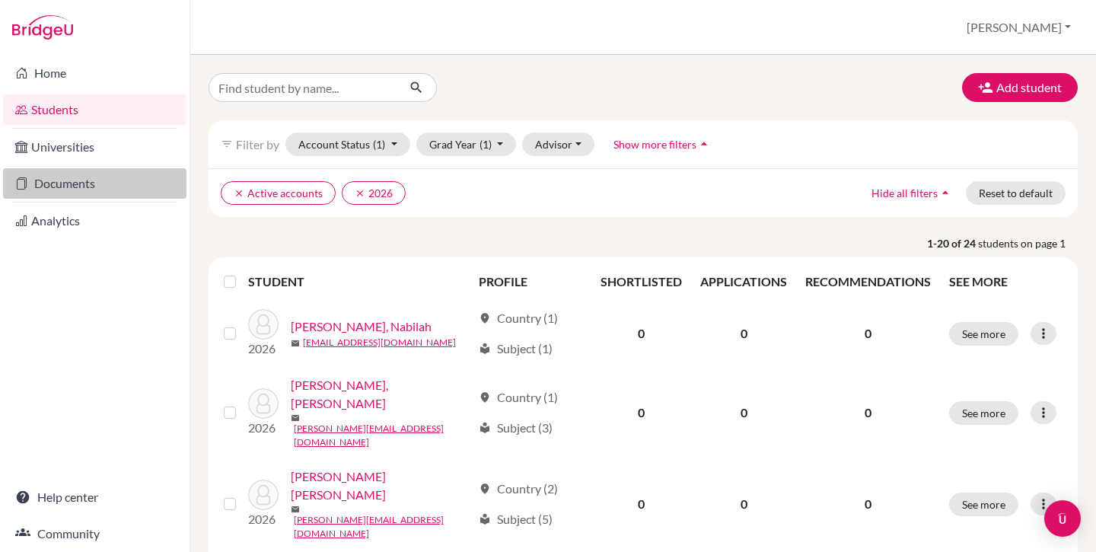
click at [88, 186] on link "Documents" at bounding box center [94, 183] width 183 height 30
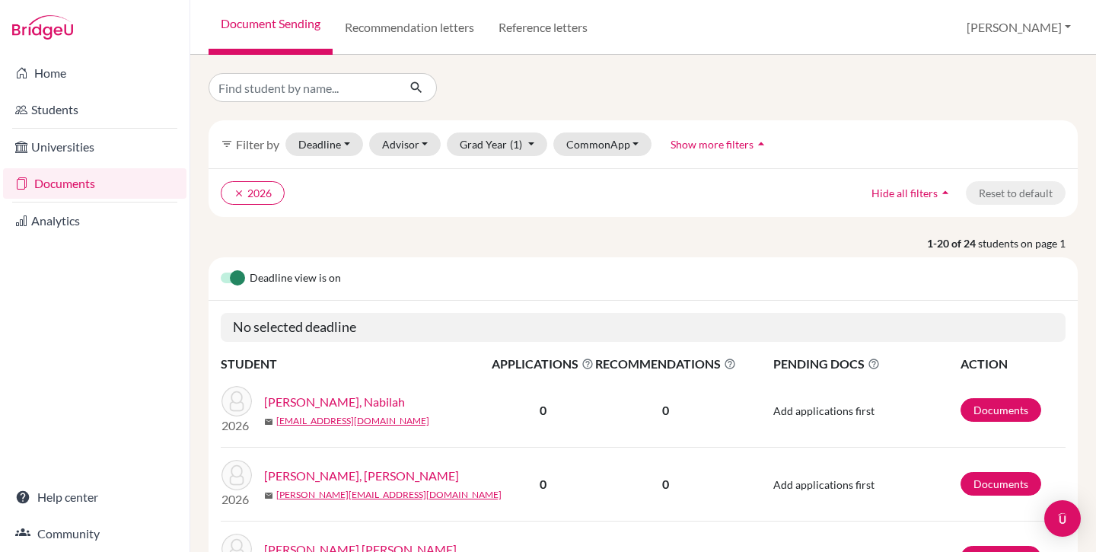
click at [58, 49] on div at bounding box center [94, 27] width 189 height 55
click at [56, 65] on link "Home" at bounding box center [94, 73] width 183 height 30
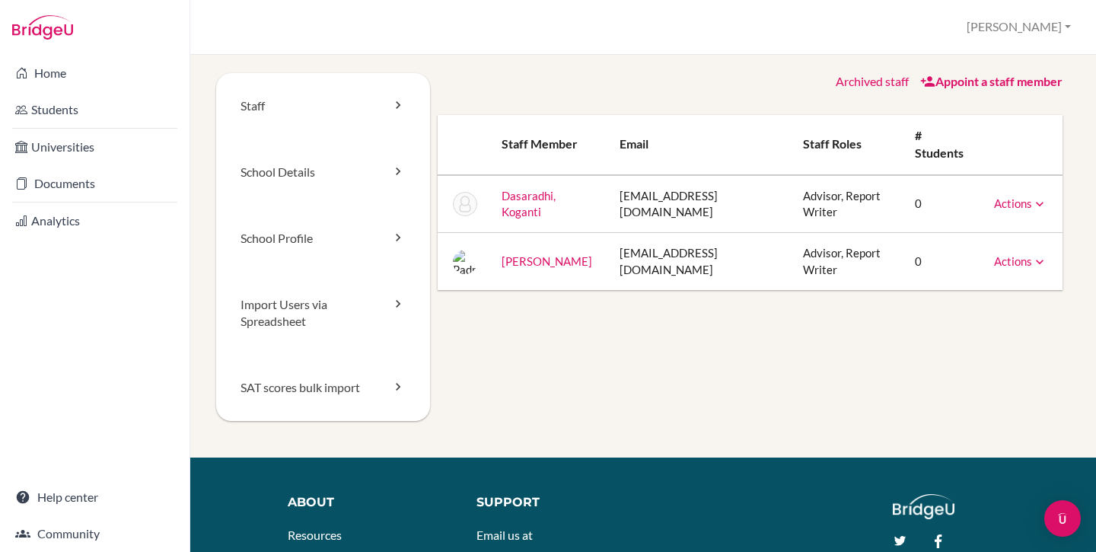
click at [1010, 205] on link "Actions" at bounding box center [1020, 203] width 53 height 14
click at [985, 252] on link "Reset Password" at bounding box center [981, 251] width 129 height 22
click at [334, 301] on link "Import Users via Spreadsheet" at bounding box center [323, 314] width 214 height 84
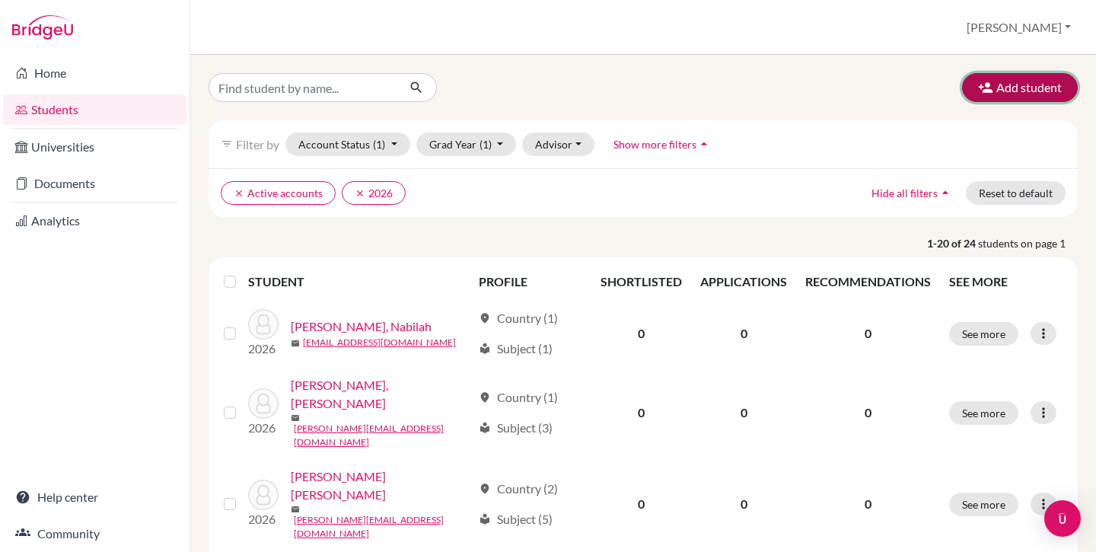
click at [1010, 87] on button "Add student" at bounding box center [1020, 87] width 116 height 29
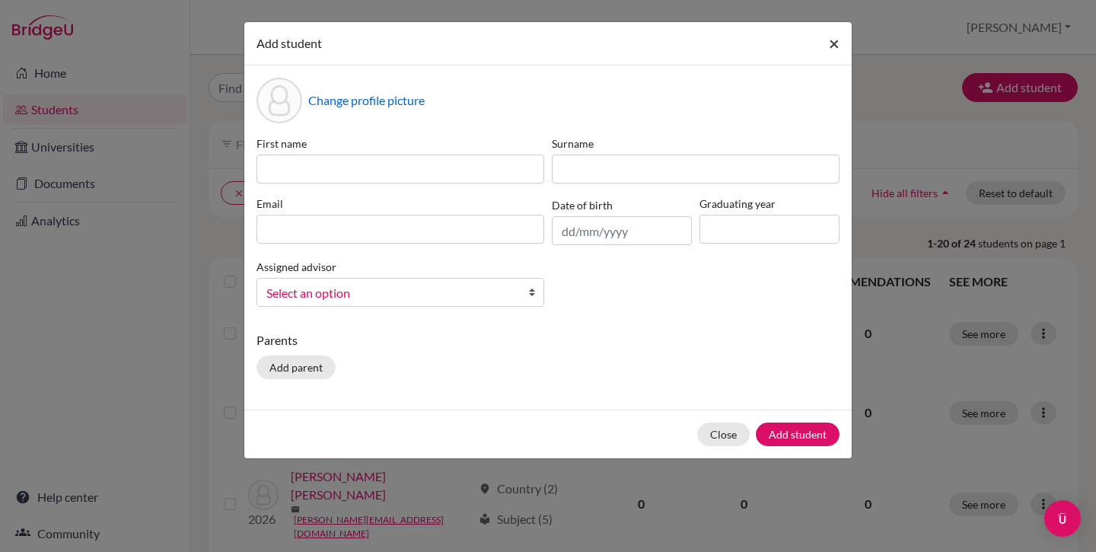
click at [836, 40] on span "×" at bounding box center [834, 43] width 11 height 22
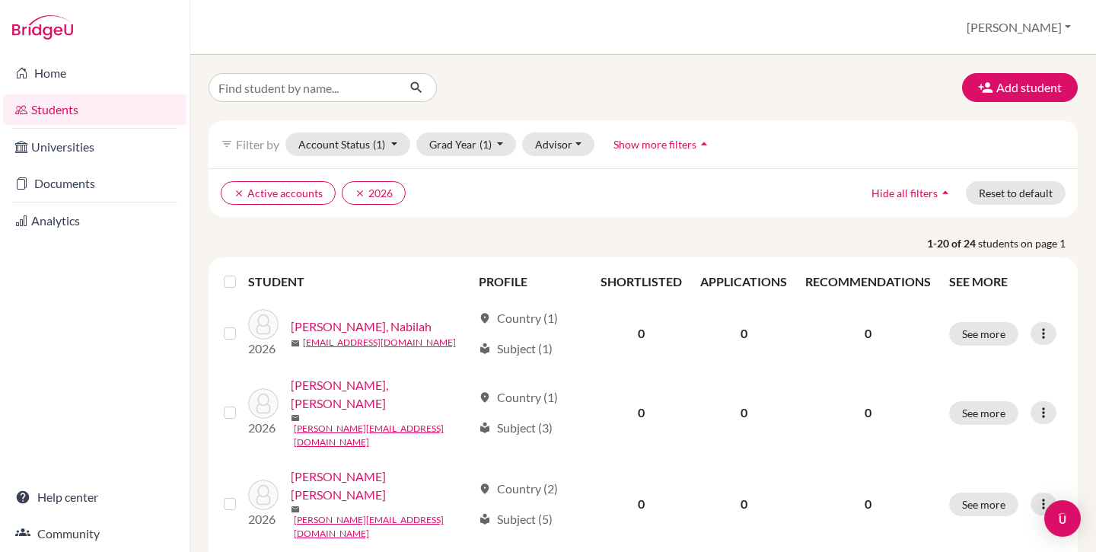
click at [374, 235] on p "1-20 of 24 students on page 1" at bounding box center [643, 243] width 892 height 16
click at [107, 536] on link "Community" at bounding box center [94, 533] width 183 height 30
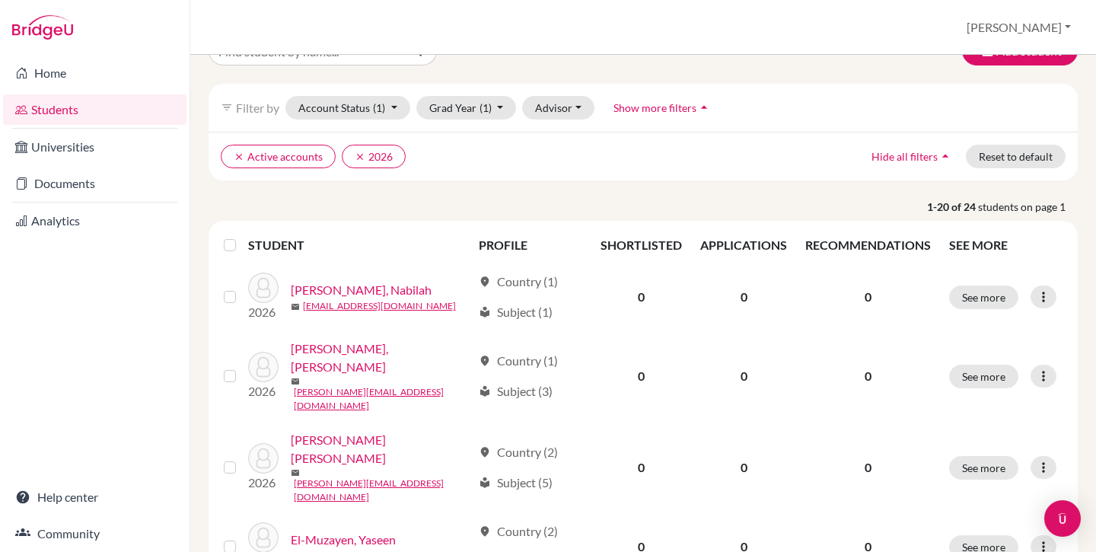
scroll to position [37, 0]
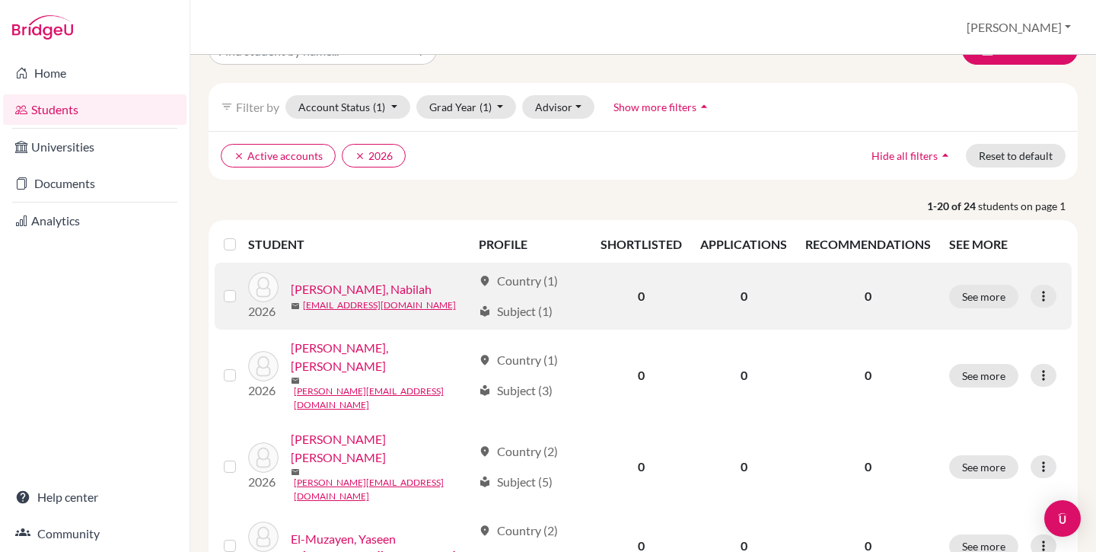
click at [321, 290] on link "Abdul Samad, Nabilah" at bounding box center [361, 289] width 141 height 18
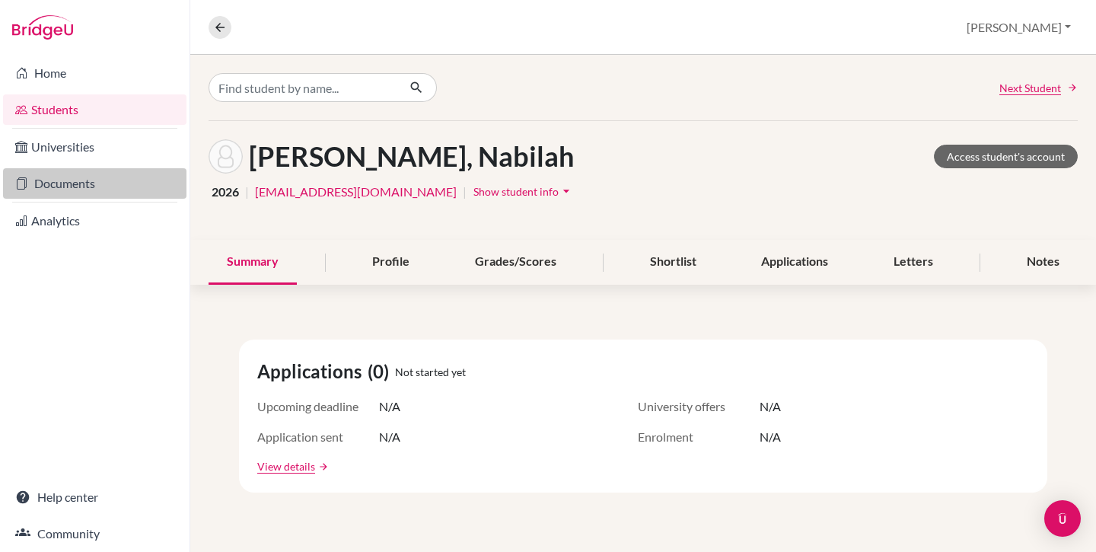
click at [74, 183] on link "Documents" at bounding box center [94, 183] width 183 height 30
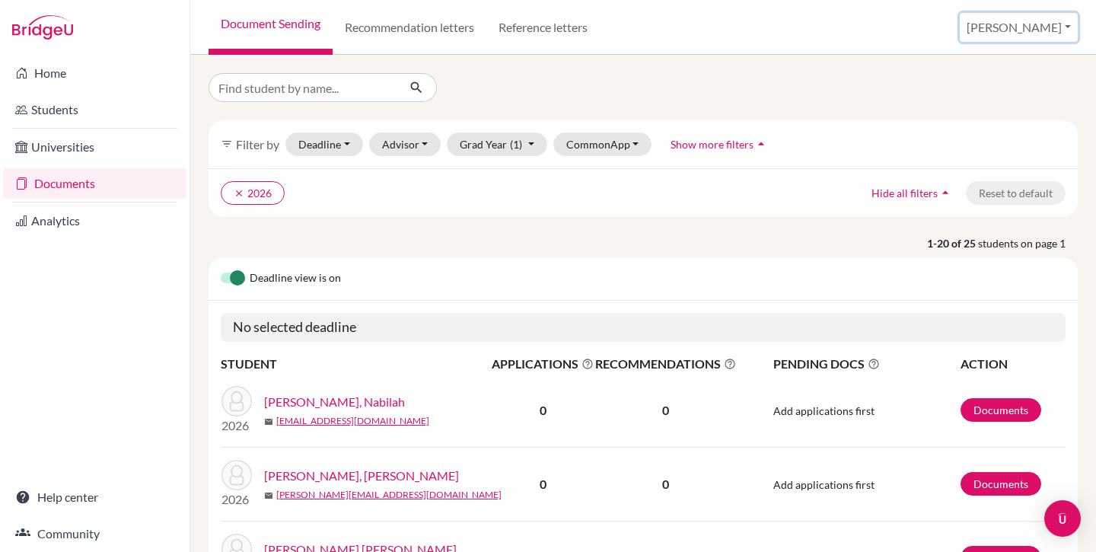
click at [1044, 30] on button "[PERSON_NAME]" at bounding box center [1018, 27] width 118 height 29
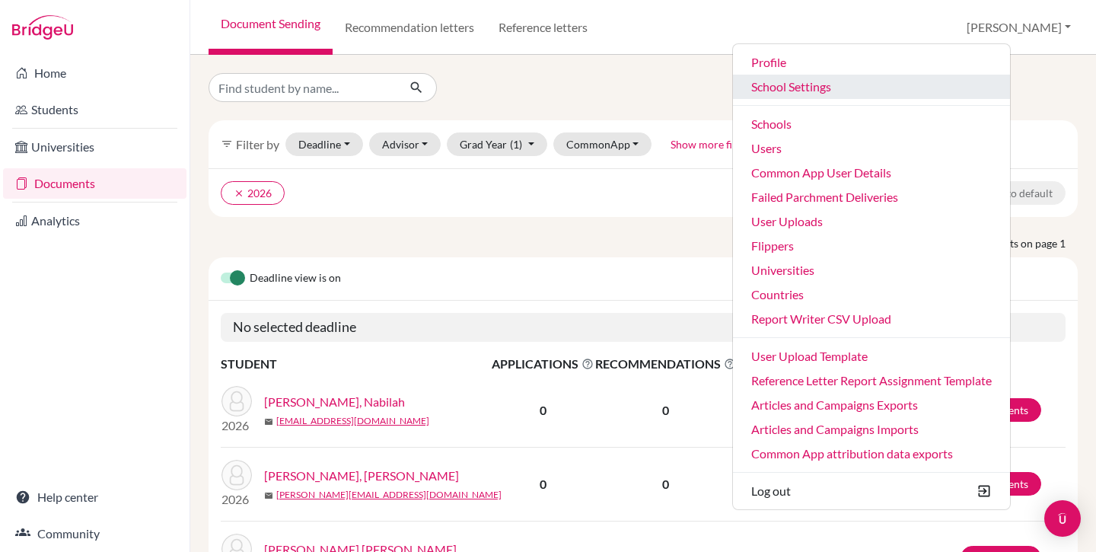
click at [870, 89] on link "School Settings" at bounding box center [871, 87] width 277 height 24
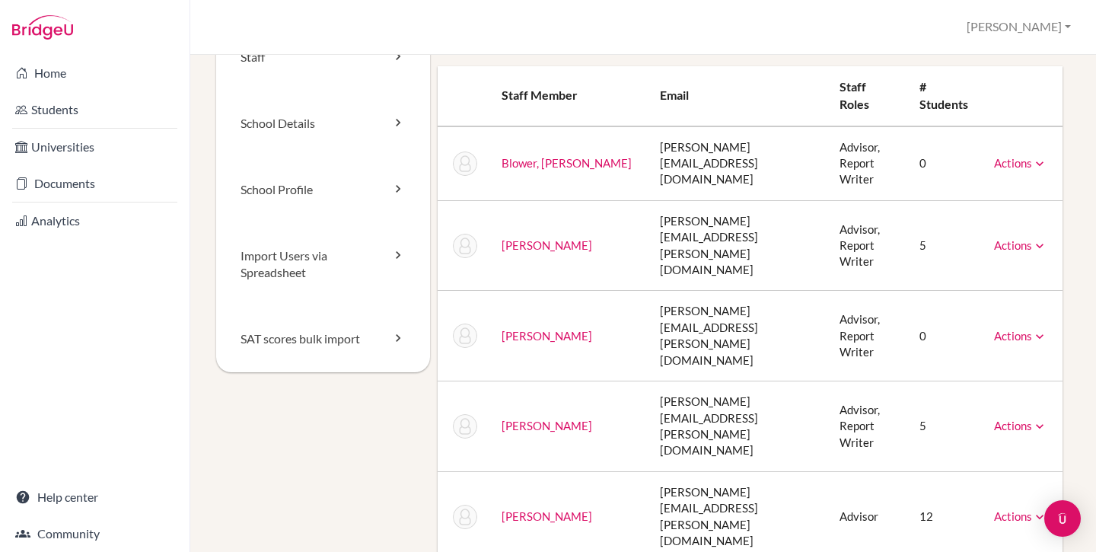
scroll to position [44, 0]
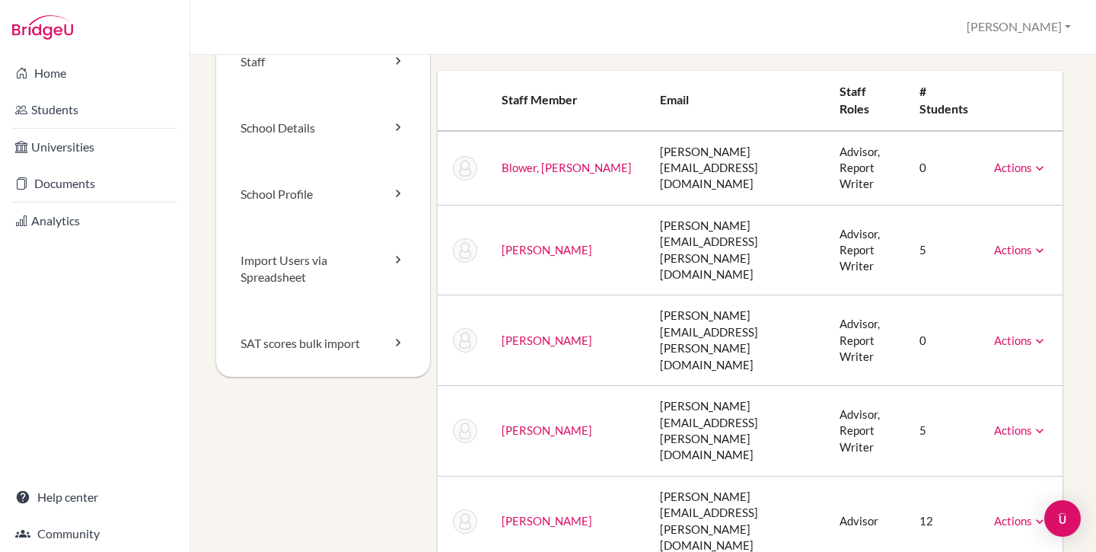
click at [1032, 169] on icon at bounding box center [1039, 168] width 15 height 15
click at [585, 102] on th "Staff member" at bounding box center [568, 101] width 159 height 60
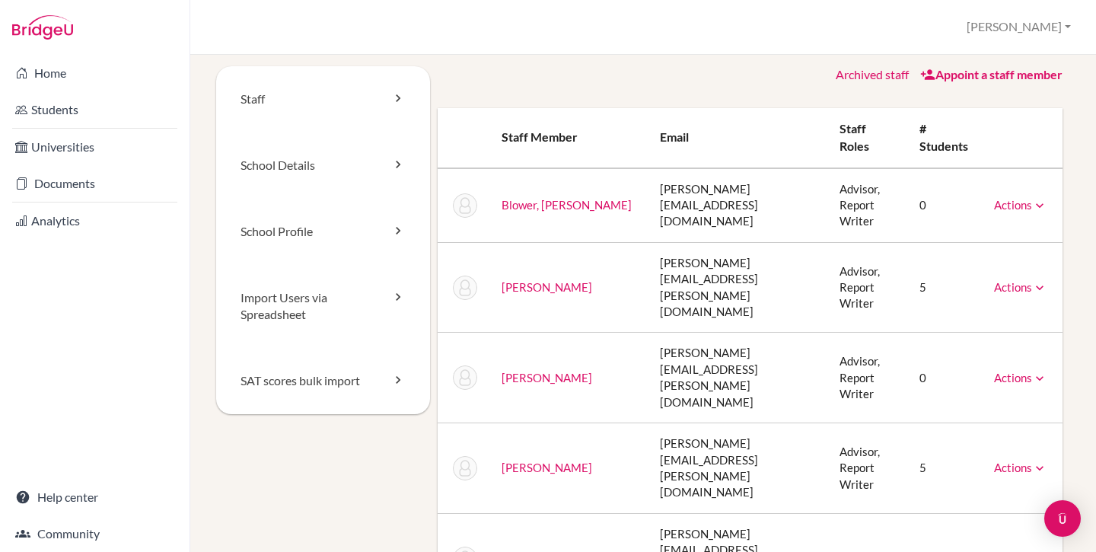
scroll to position [0, 0]
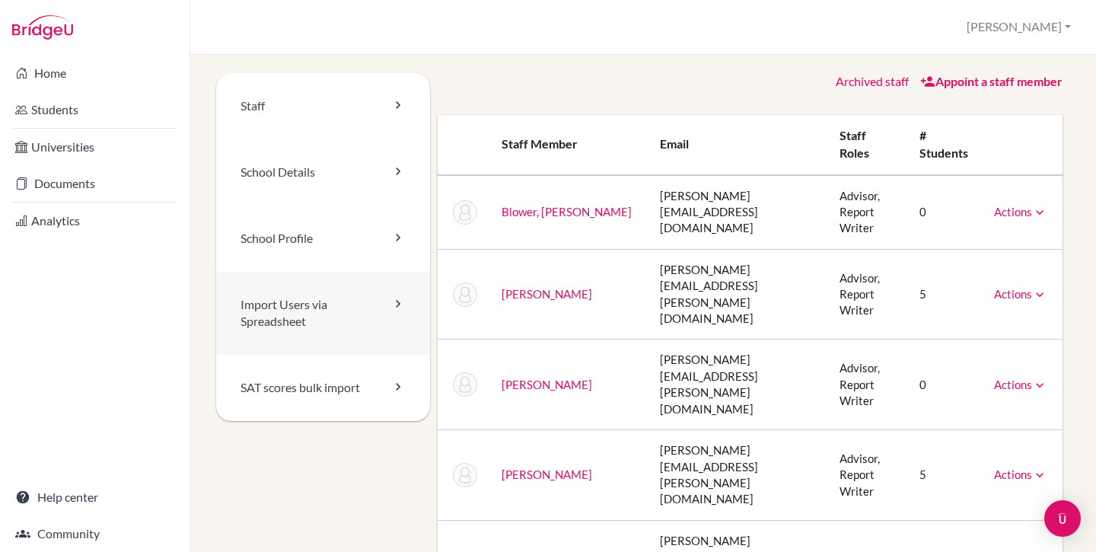
click at [306, 324] on link "Import Users via Spreadsheet" at bounding box center [323, 314] width 214 height 84
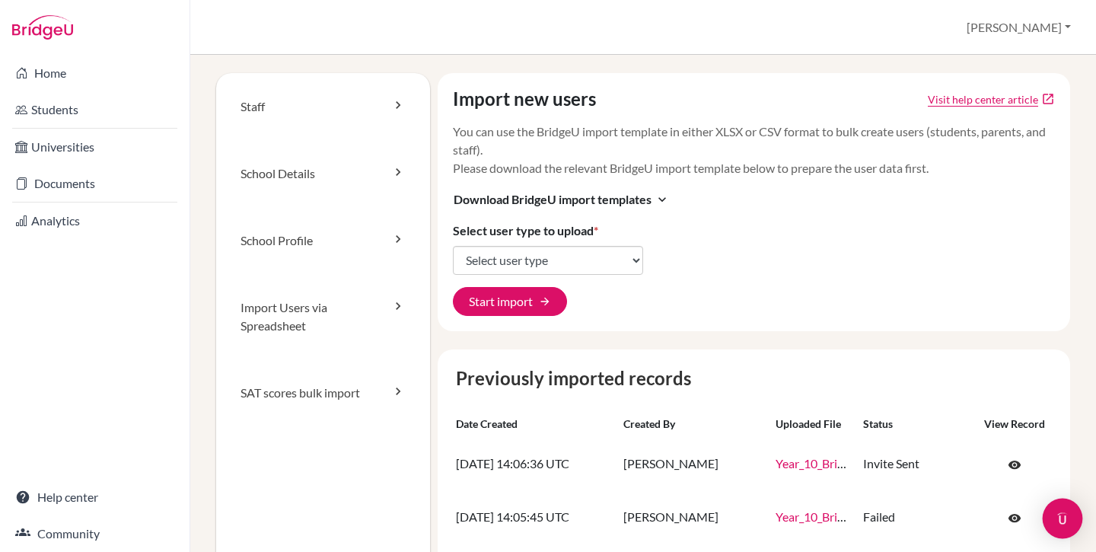
click at [1067, 523] on img "Open Intercom Messenger" at bounding box center [1062, 518] width 20 height 20
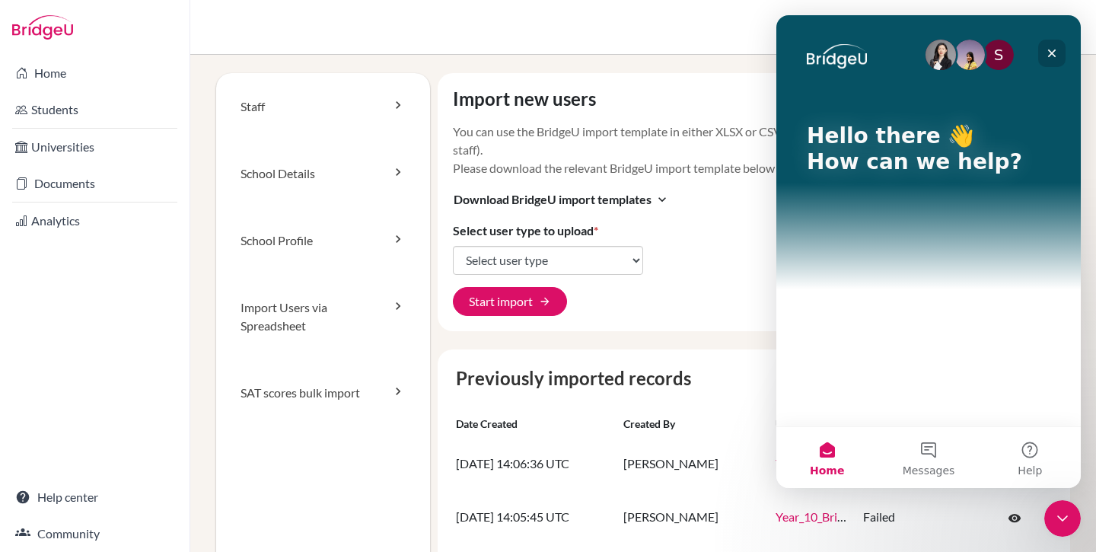
click at [1052, 54] on icon "Close" at bounding box center [1052, 53] width 8 height 8
